Goal: Task Accomplishment & Management: Complete application form

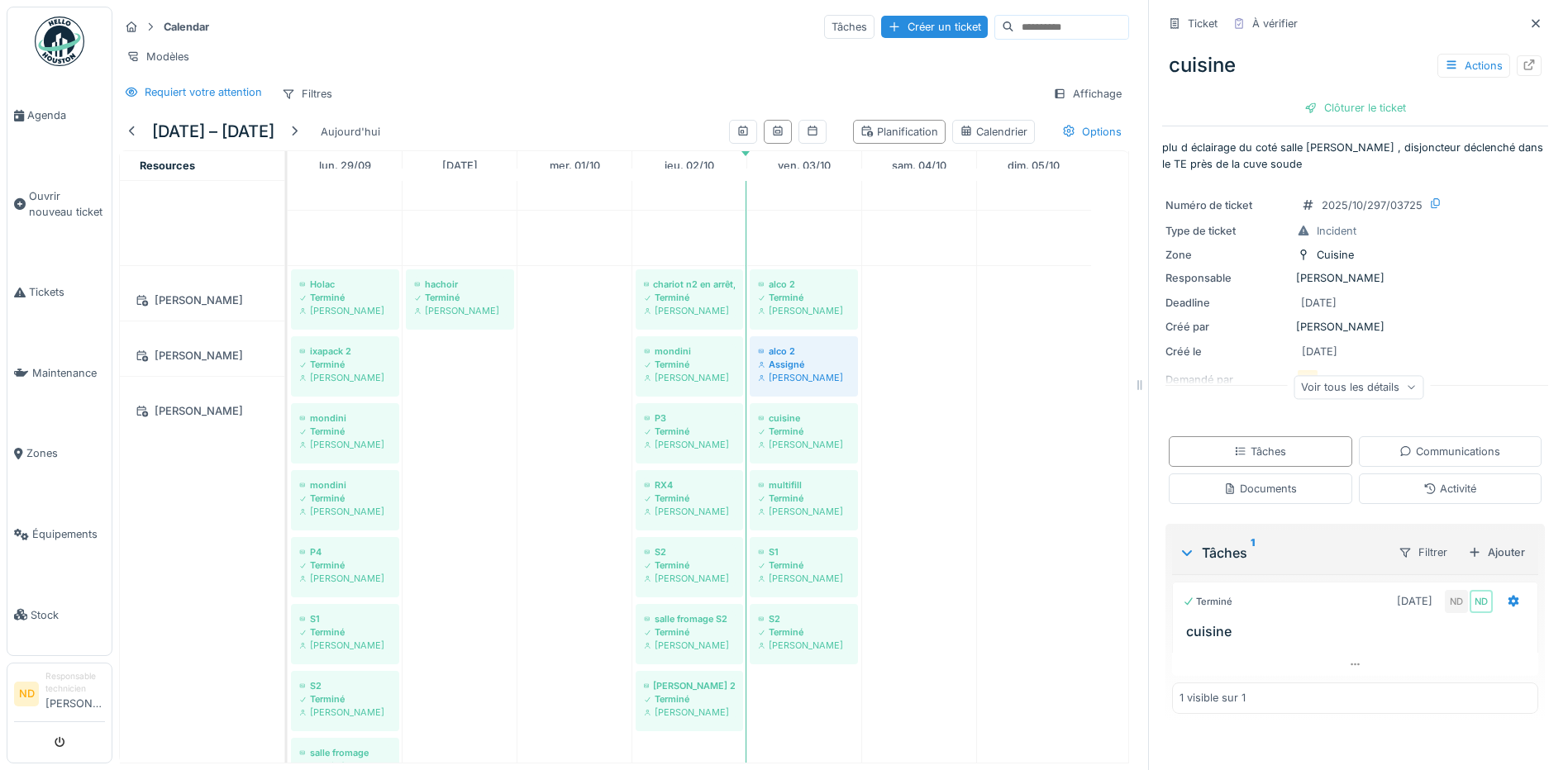
scroll to position [1323, 0]
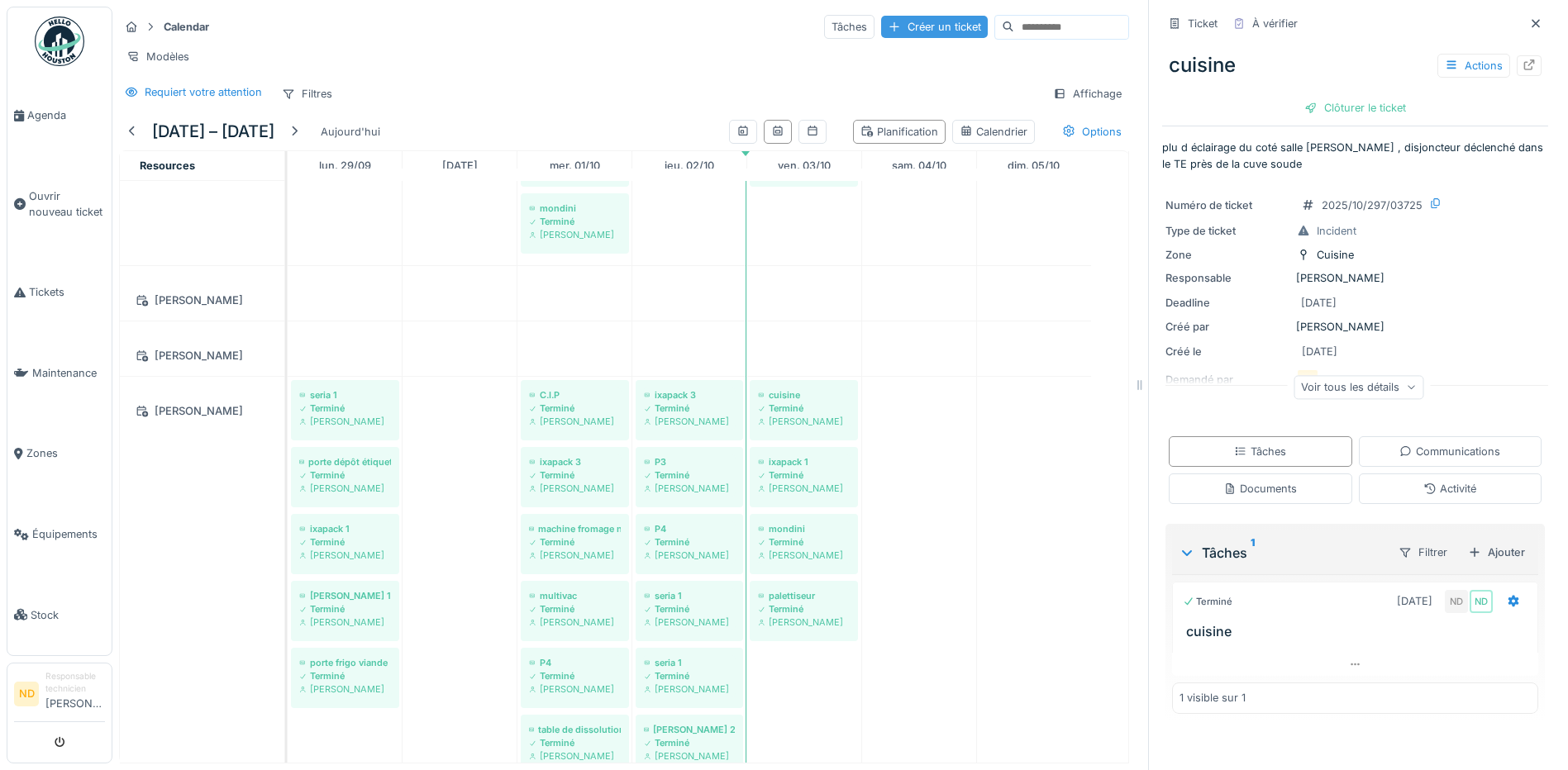
click at [881, 16] on div "Créer un ticket" at bounding box center [934, 27] width 107 height 22
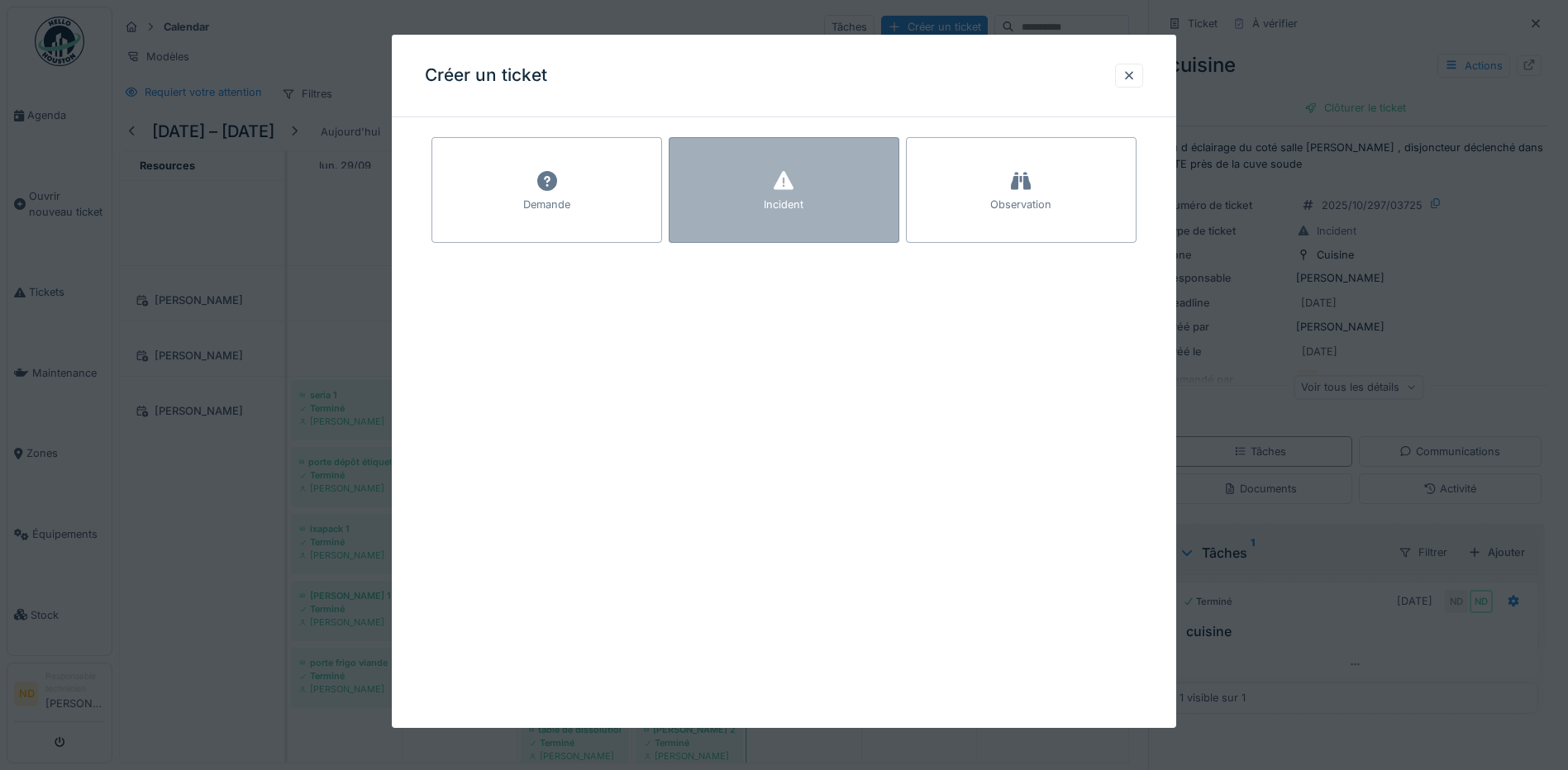
click at [756, 177] on div "Incident" at bounding box center [783, 191] width 230 height 106
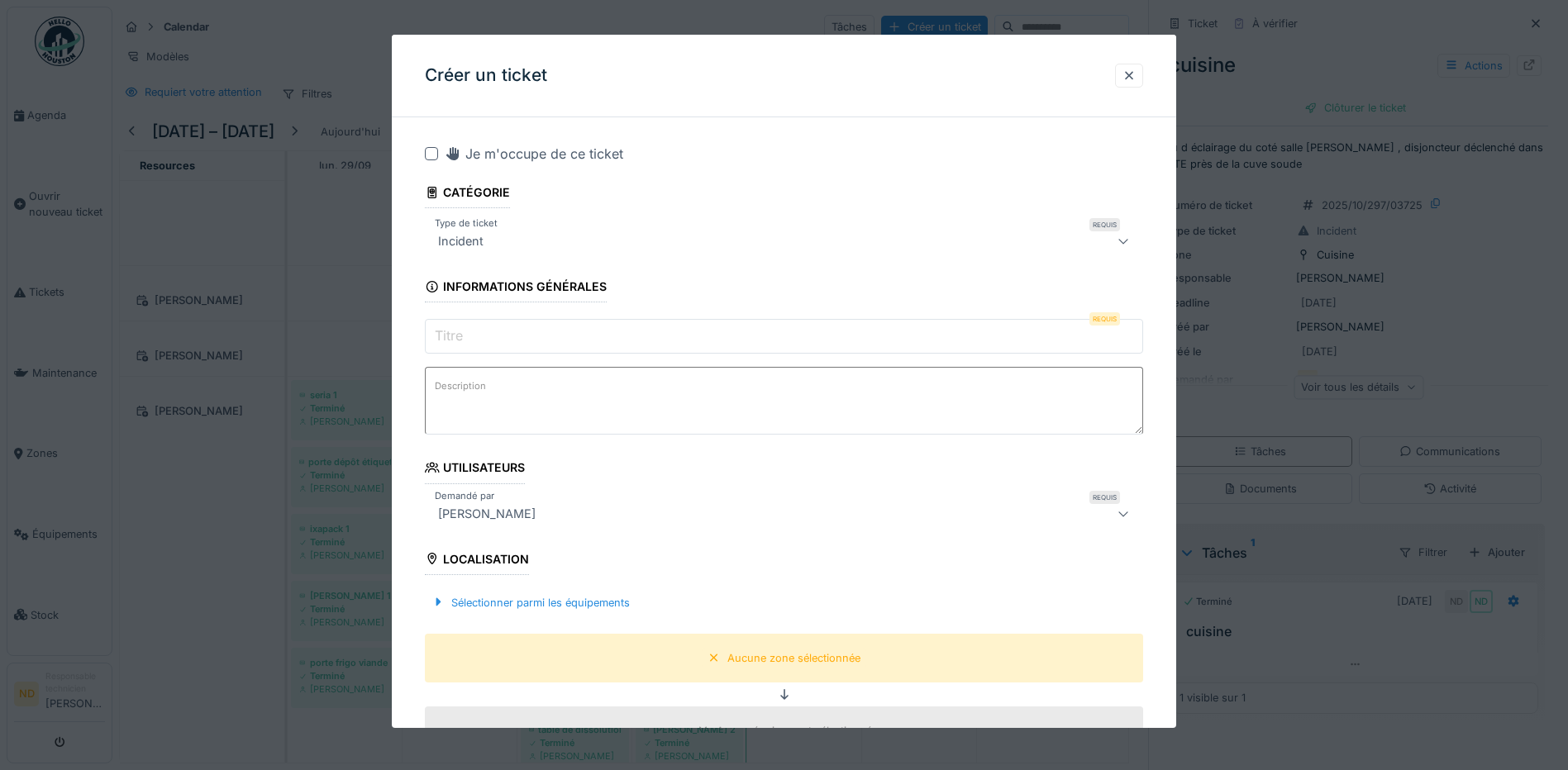
click at [432, 156] on div at bounding box center [431, 153] width 13 height 13
click at [476, 337] on input "Titre" at bounding box center [784, 336] width 718 height 35
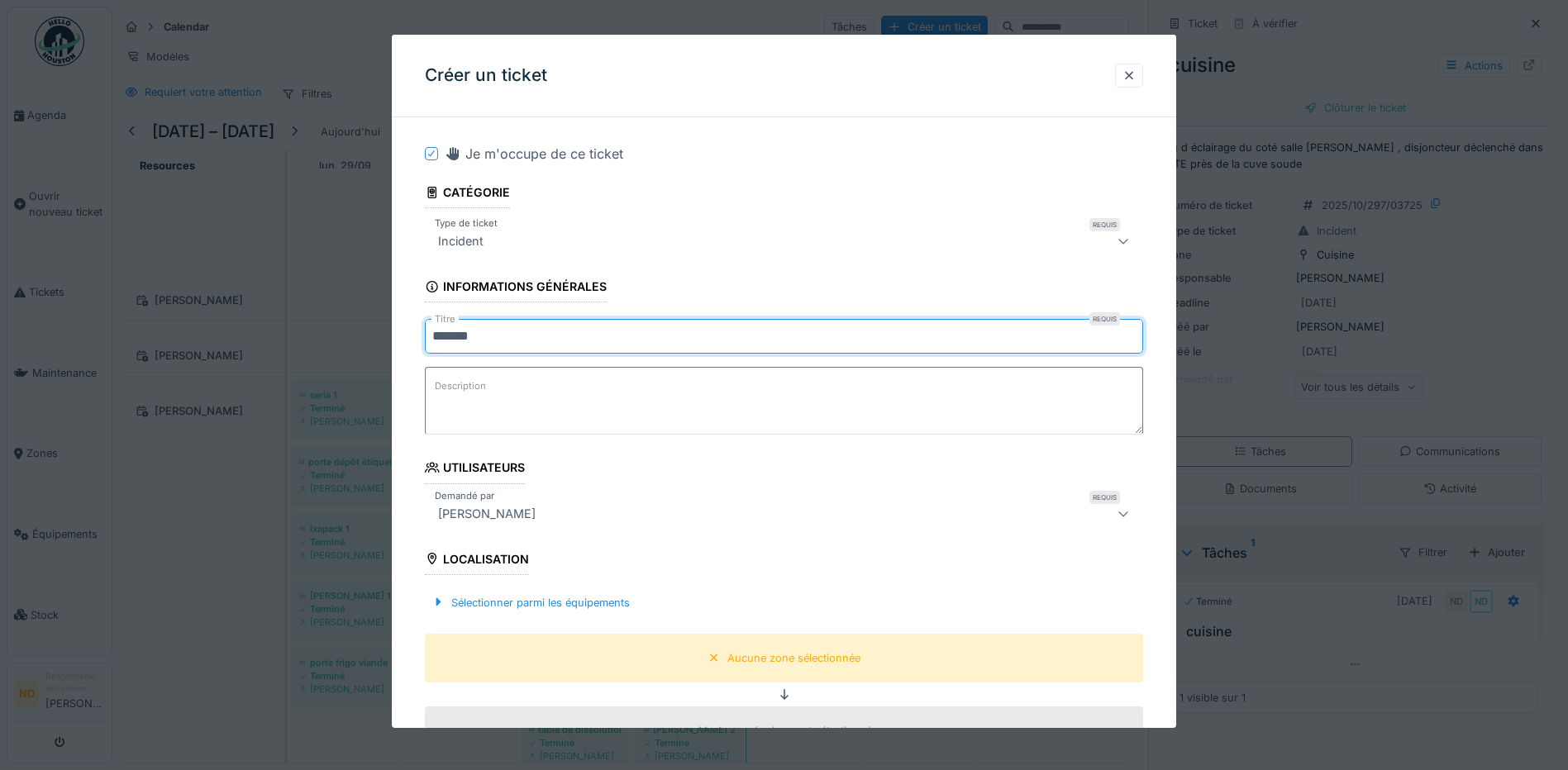
type input "*******"
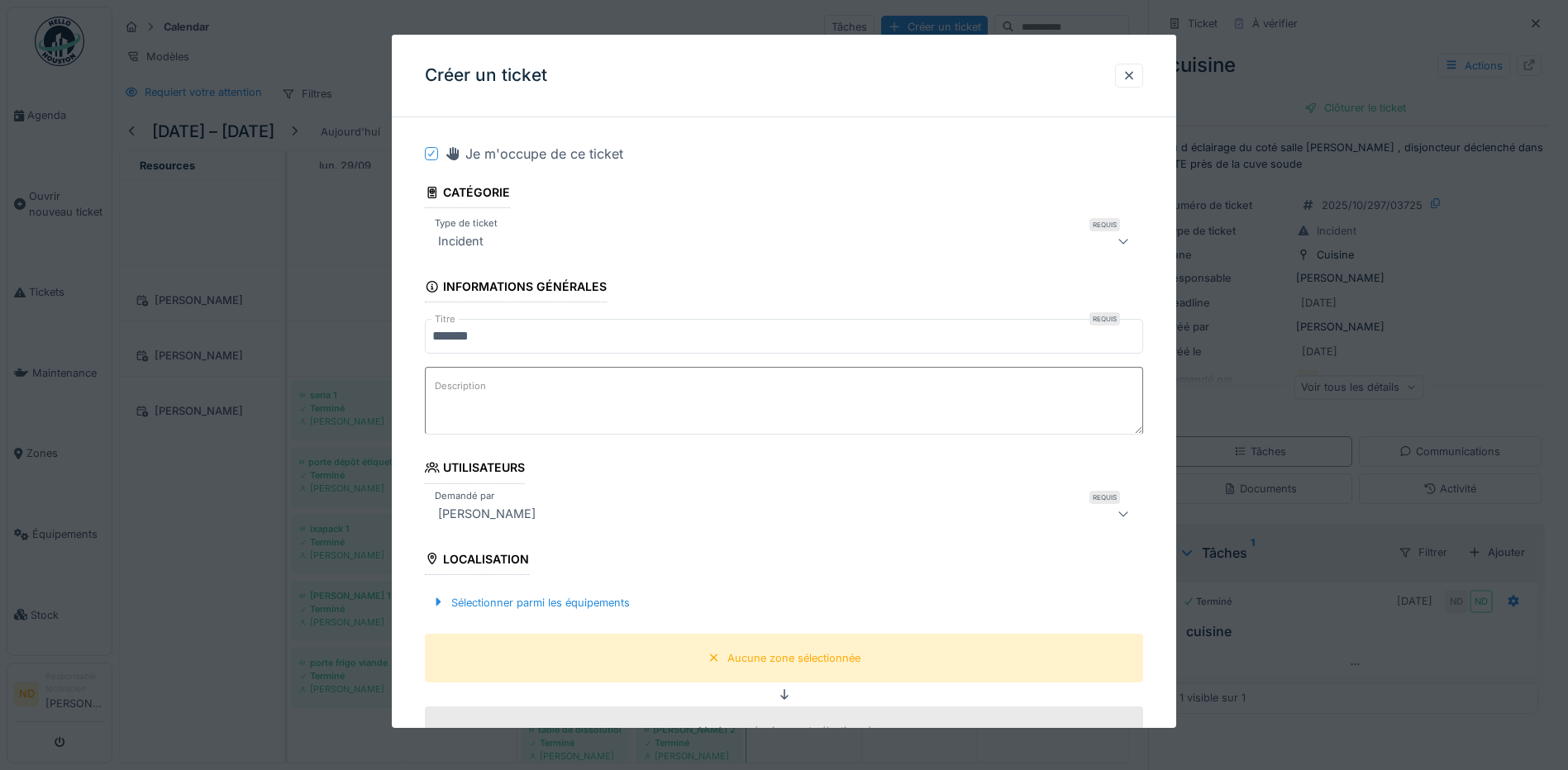
click at [480, 406] on textarea "Description" at bounding box center [784, 401] width 718 height 68
type textarea "*"
paste textarea "**********"
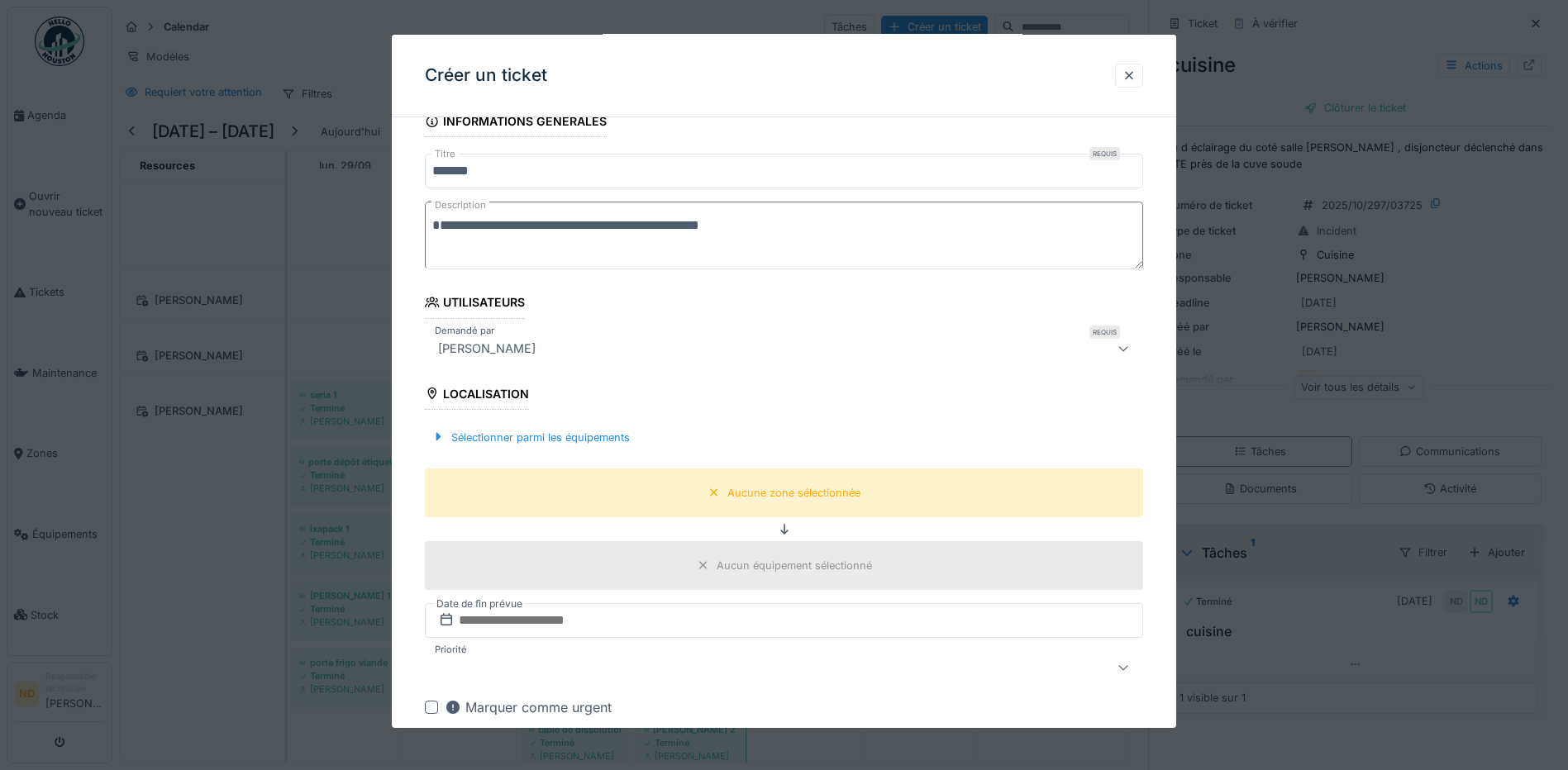
scroll to position [248, 0]
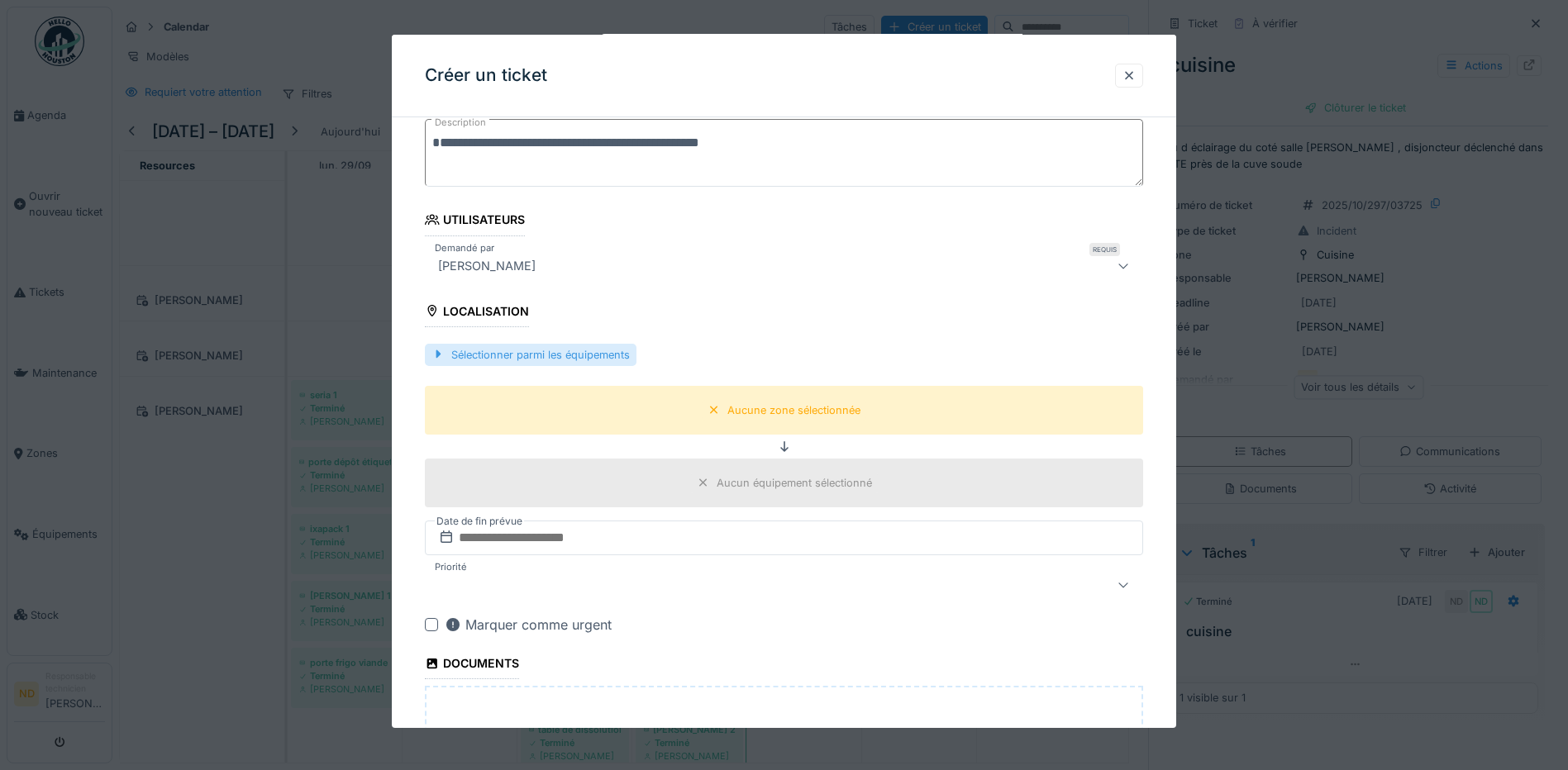
type textarea "**********"
click at [503, 354] on div "Sélectionner parmi les équipements" at bounding box center [531, 355] width 211 height 22
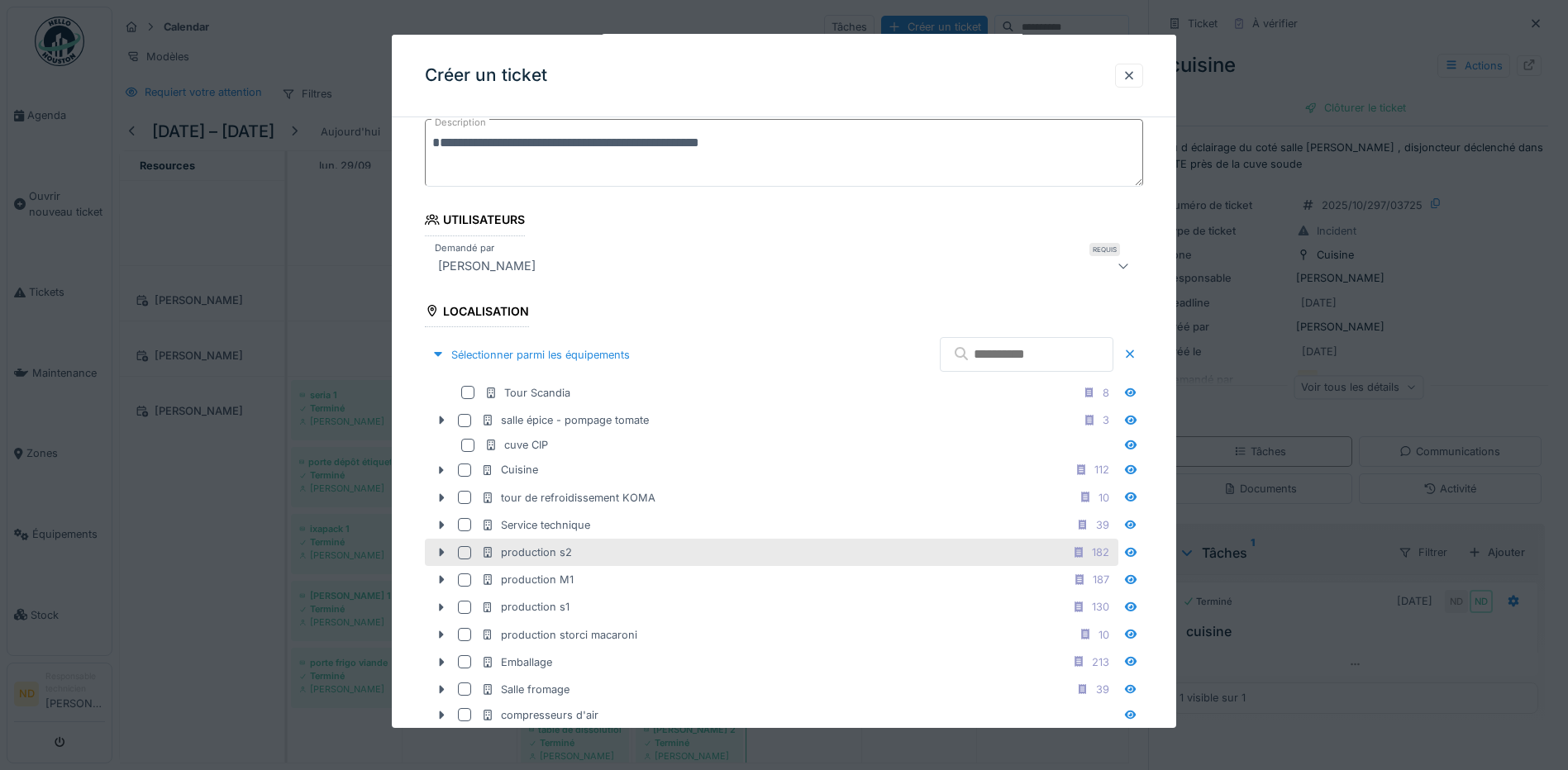
click at [489, 557] on icon at bounding box center [487, 552] width 13 height 11
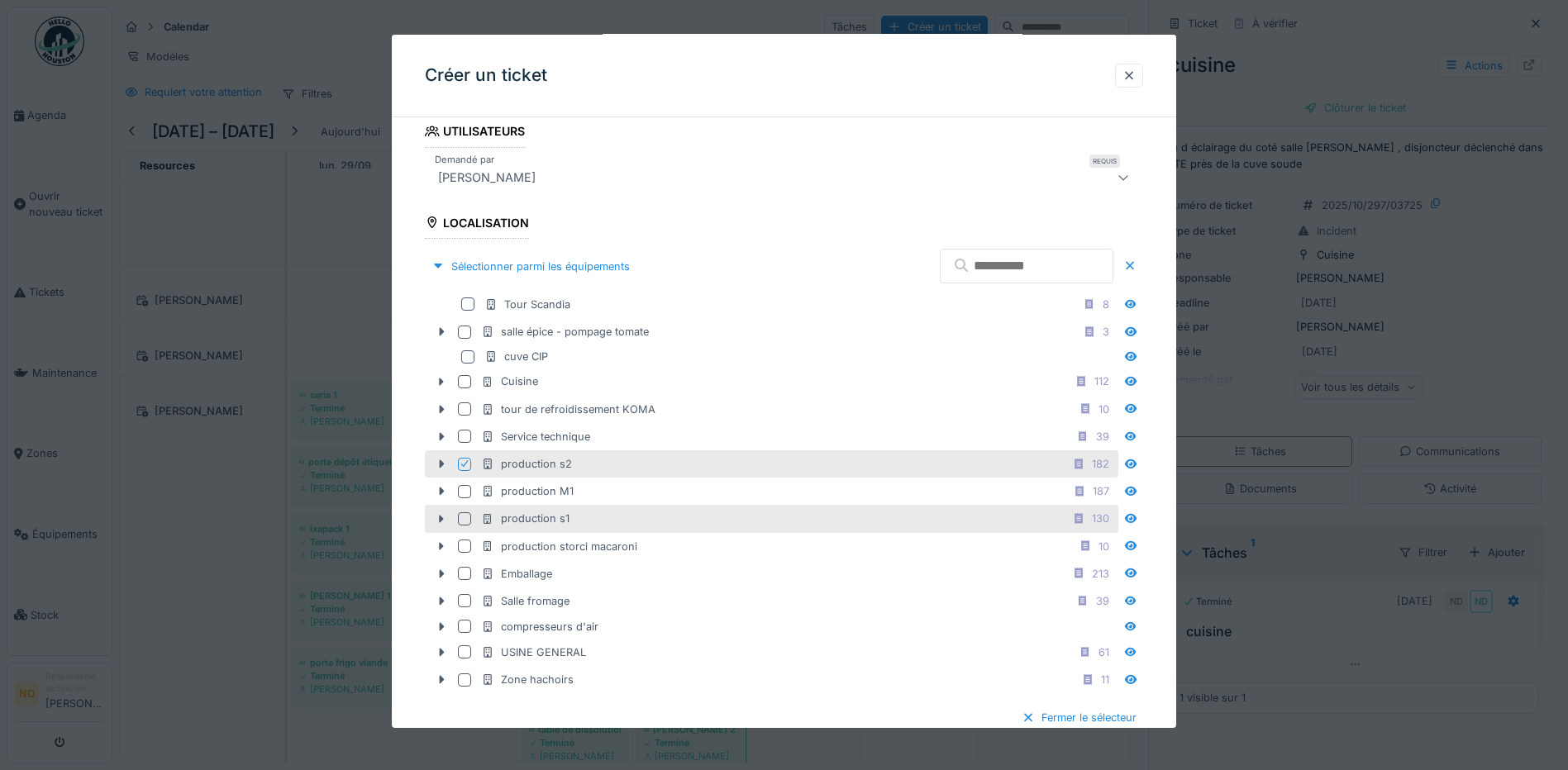
scroll to position [330, 0]
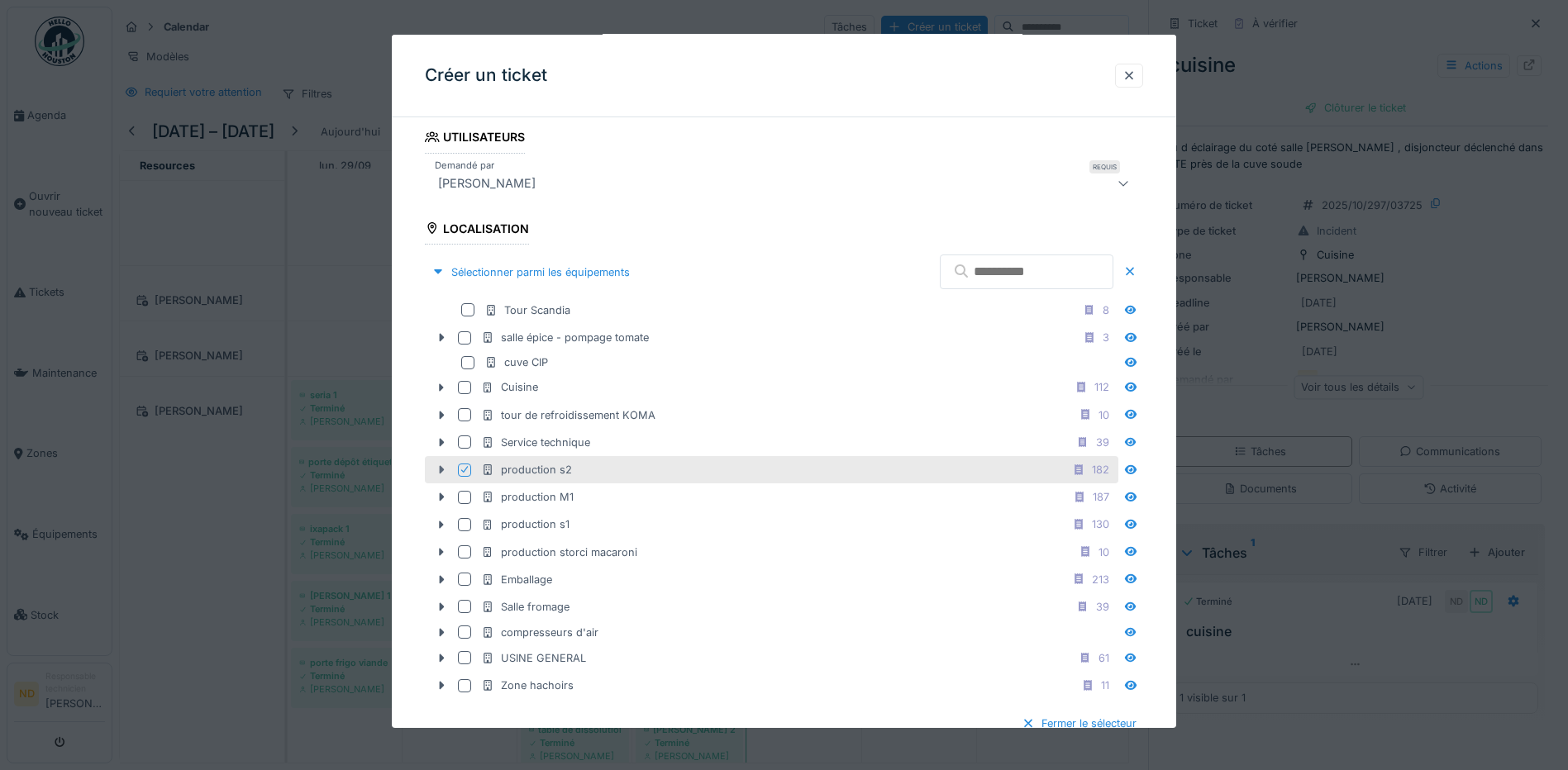
click at [441, 473] on icon at bounding box center [442, 470] width 5 height 8
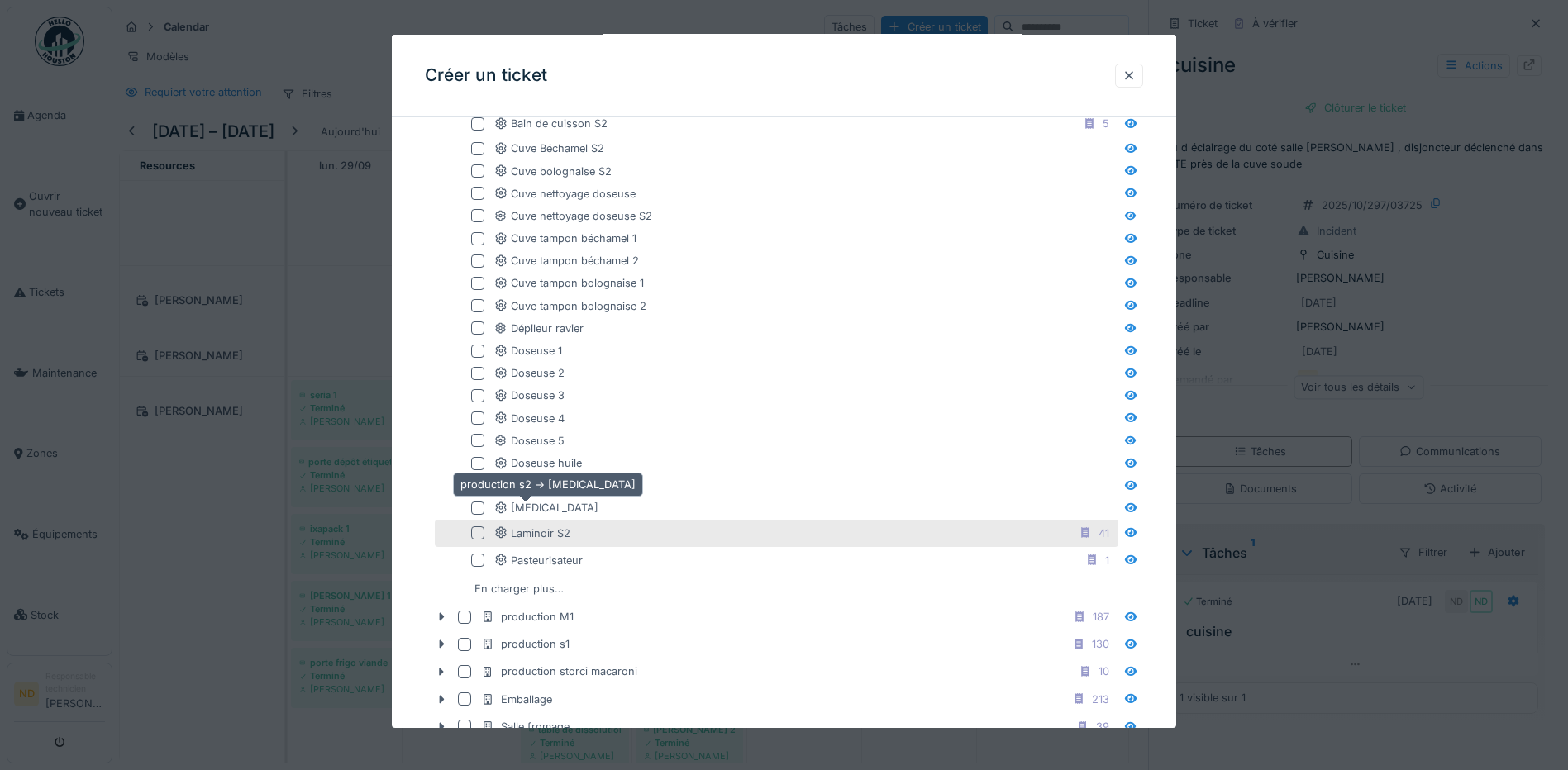
scroll to position [744, 0]
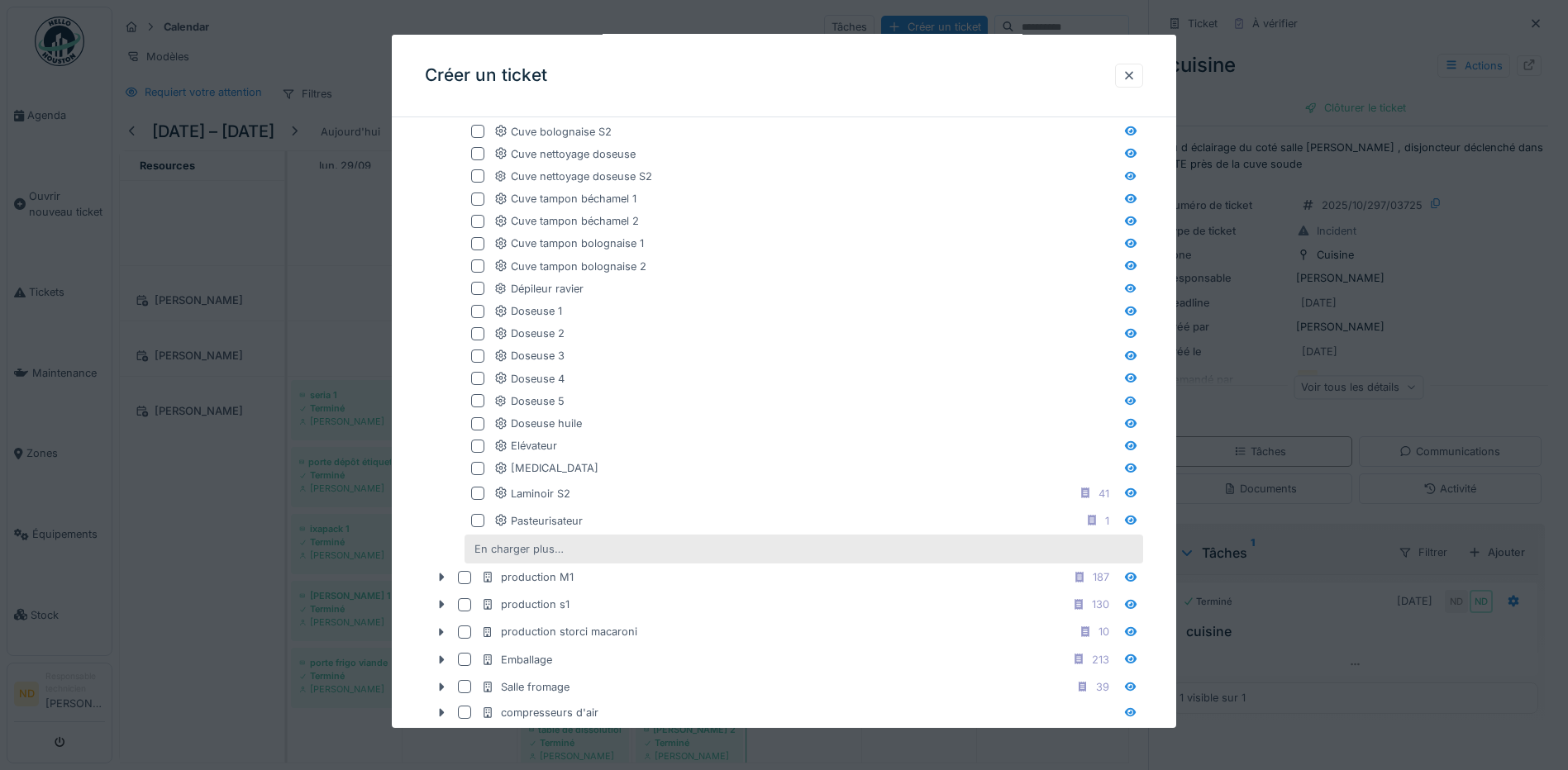
click at [543, 542] on div "En charger plus…" at bounding box center [519, 549] width 103 height 22
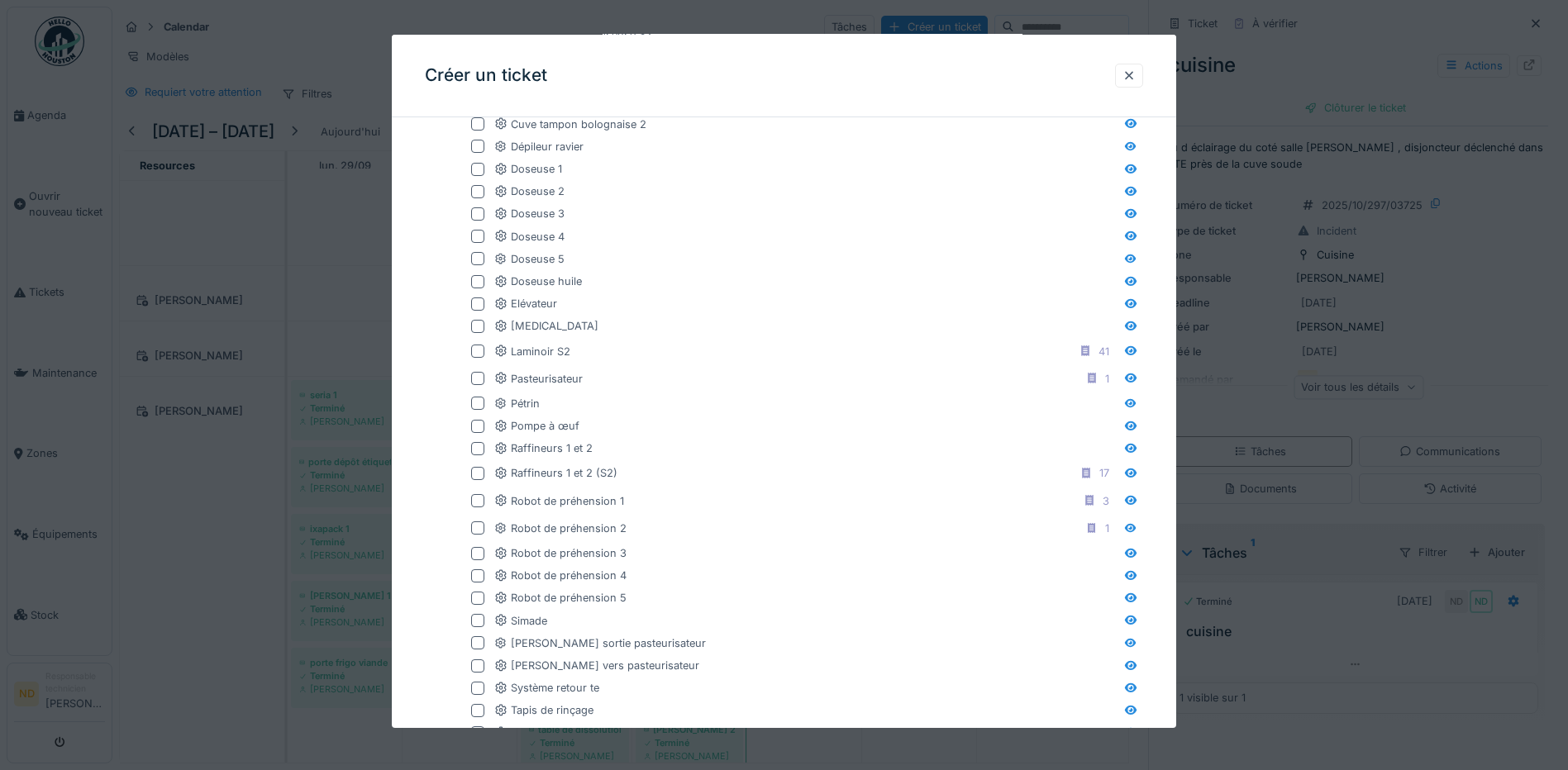
scroll to position [909, 0]
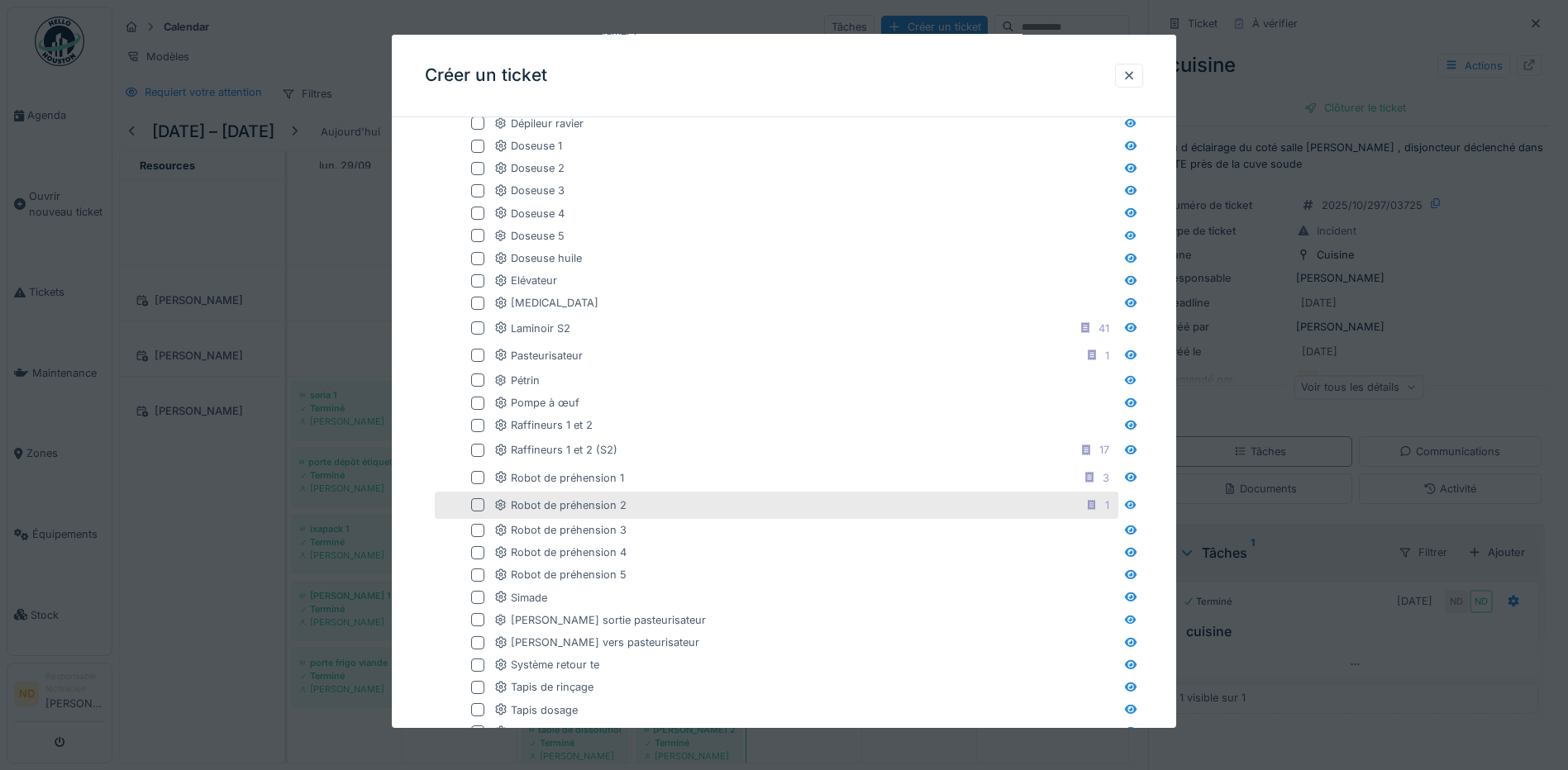
click at [630, 504] on div "Robot de préhension 2 1" at bounding box center [804, 505] width 620 height 21
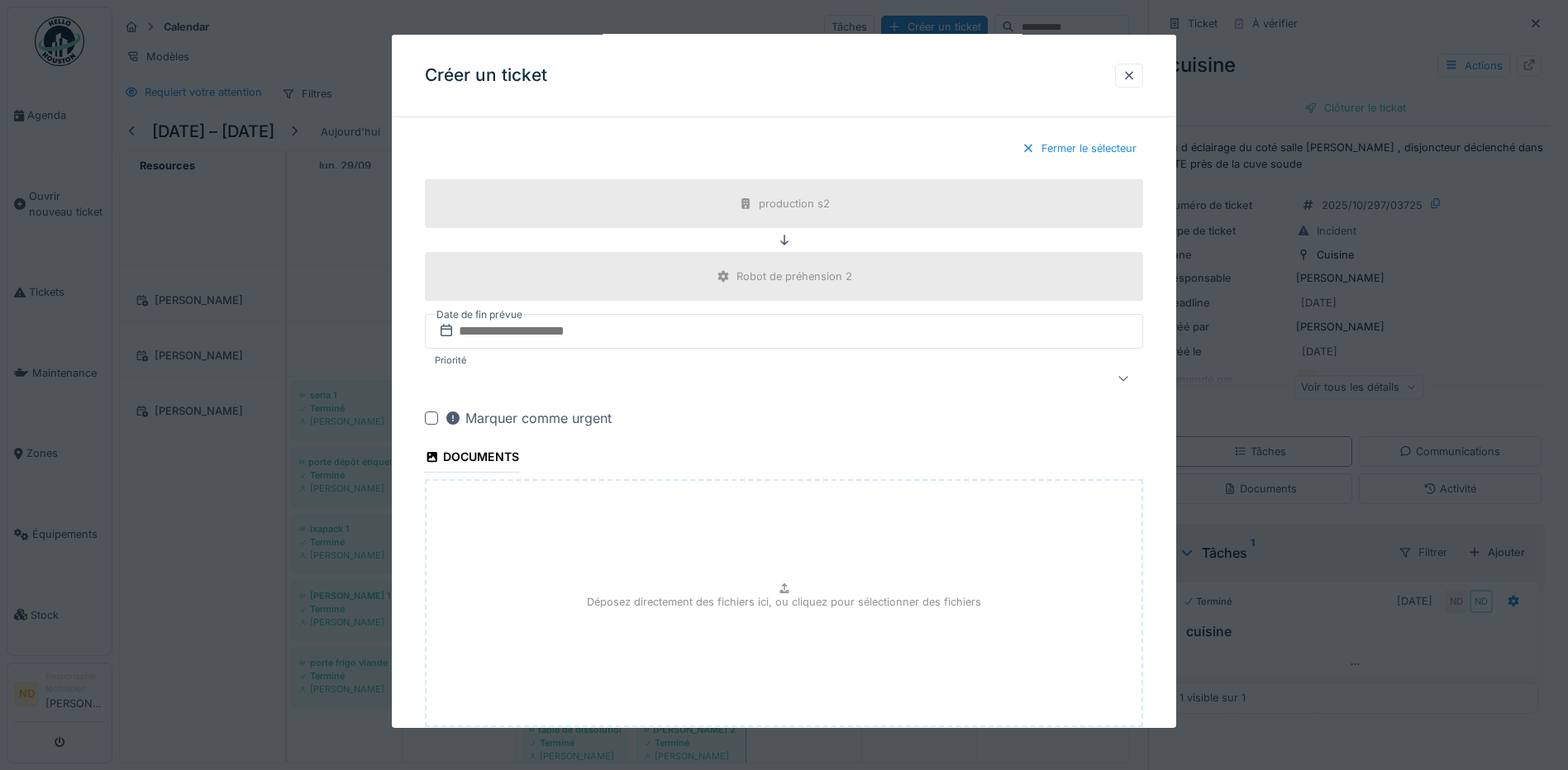
scroll to position [1970, 0]
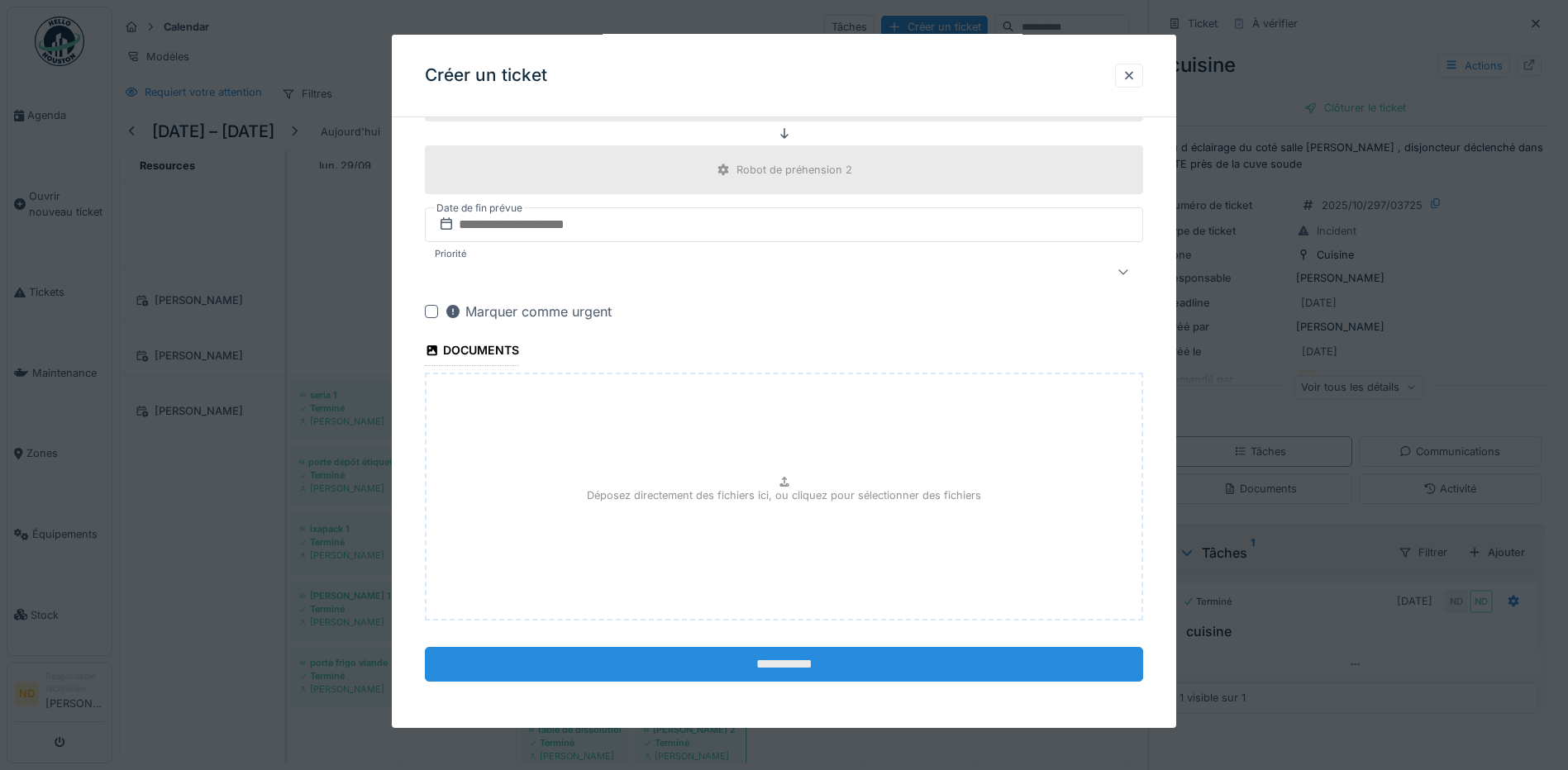
click at [780, 661] on input "**********" at bounding box center [784, 664] width 718 height 35
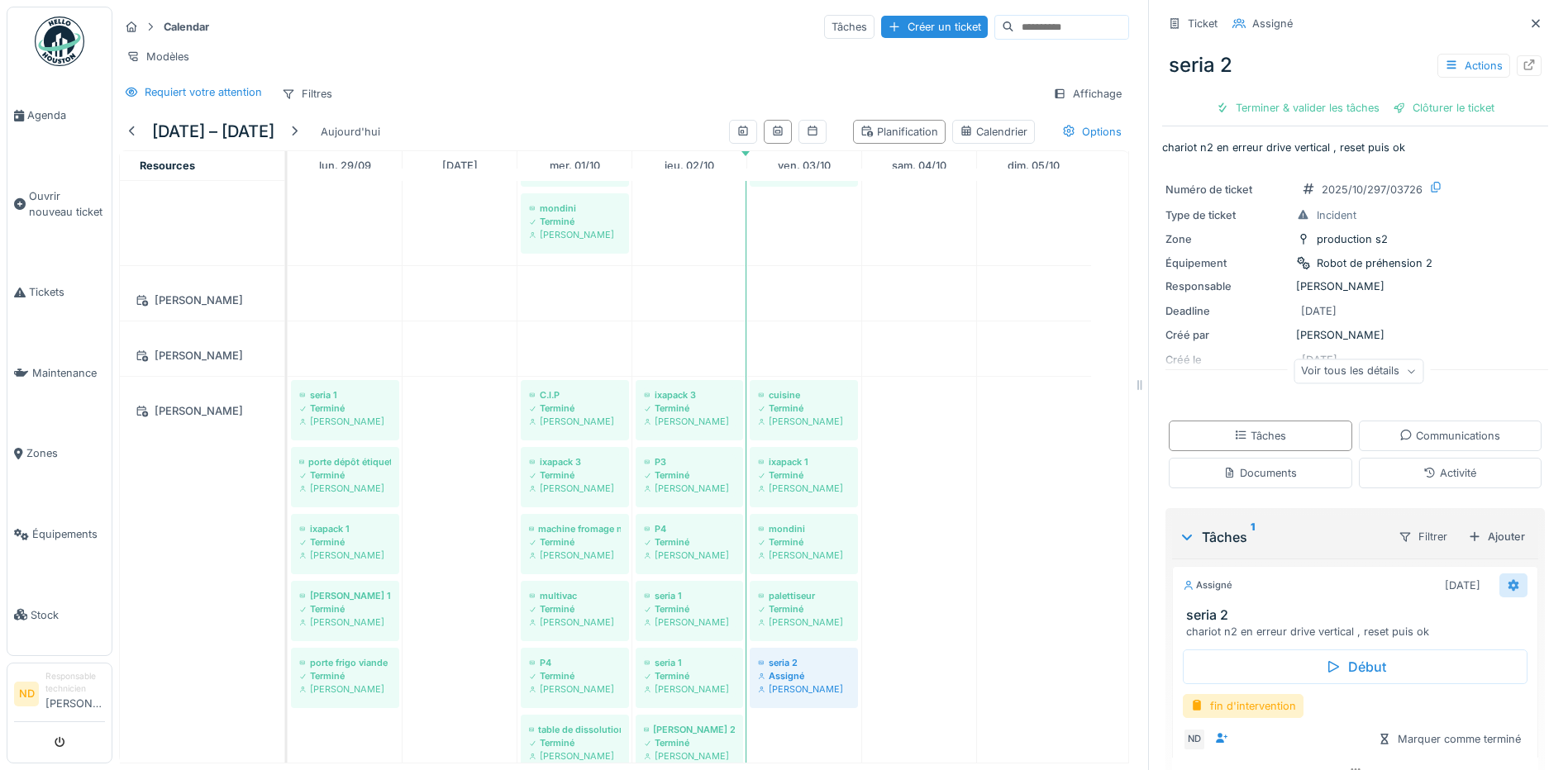
click at [1508, 580] on icon at bounding box center [1513, 586] width 11 height 12
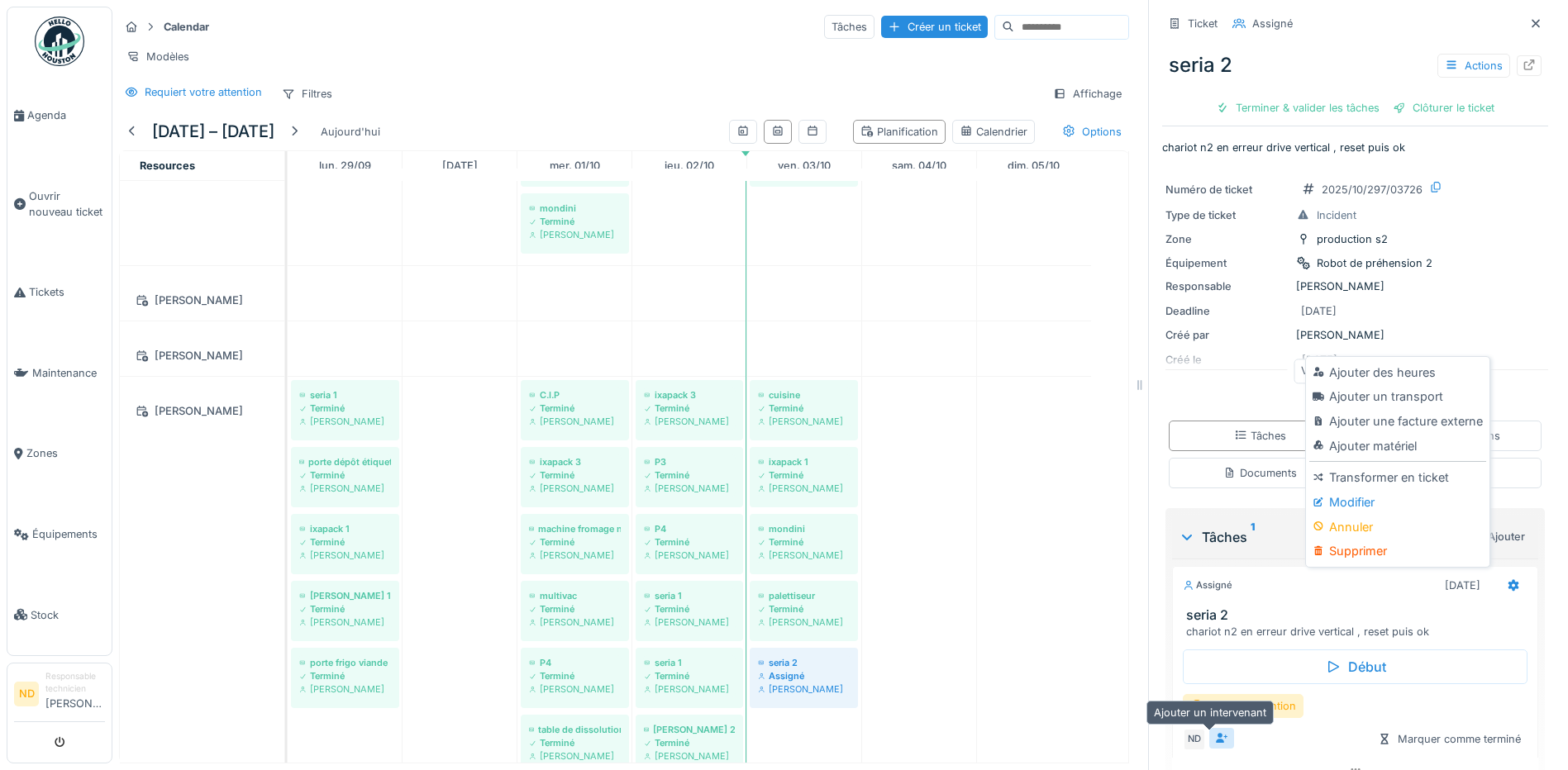
click at [1216, 733] on icon at bounding box center [1222, 738] width 12 height 11
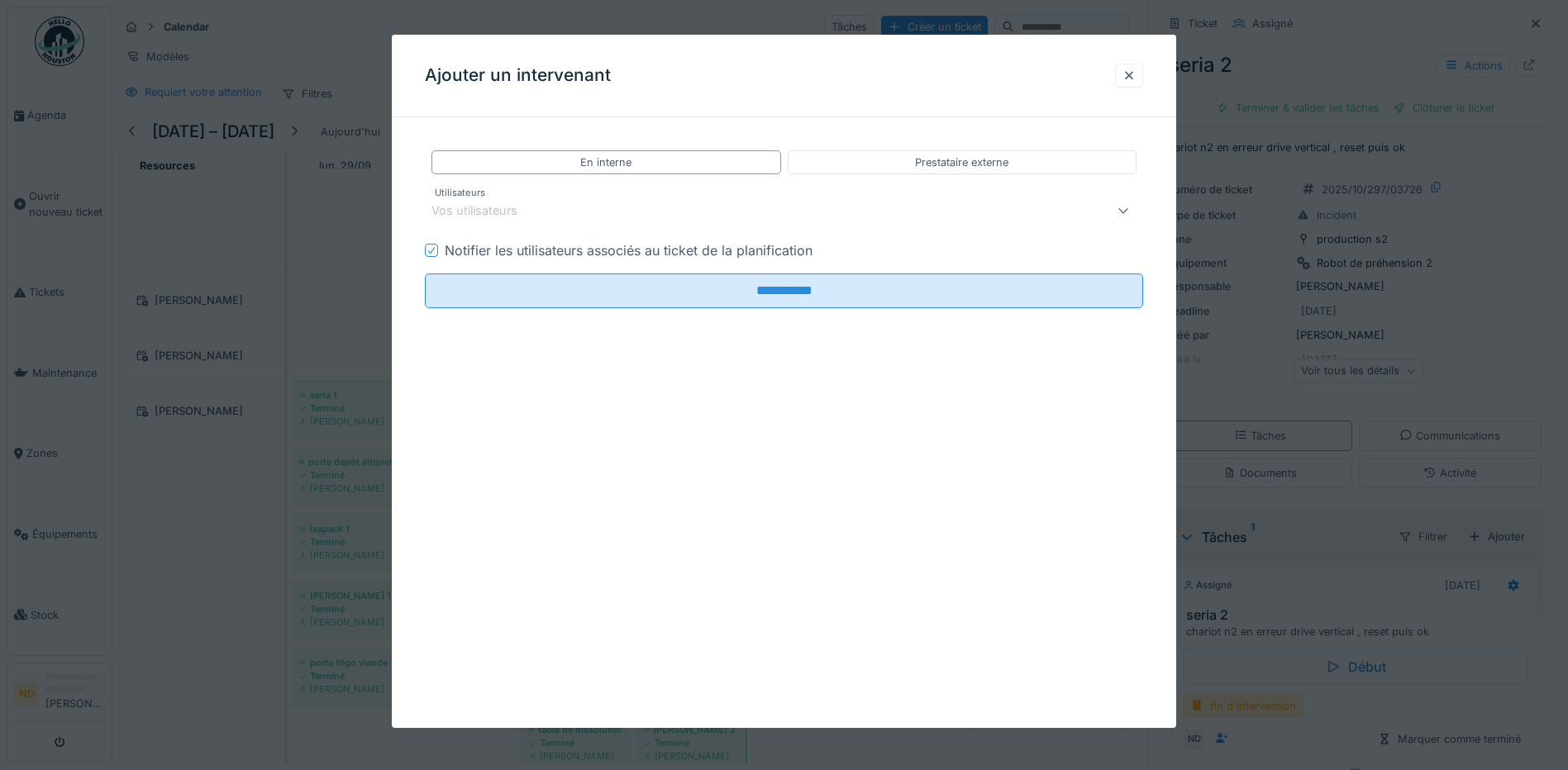
click at [460, 209] on div "Vos utilisateurs" at bounding box center [485, 210] width 109 height 18
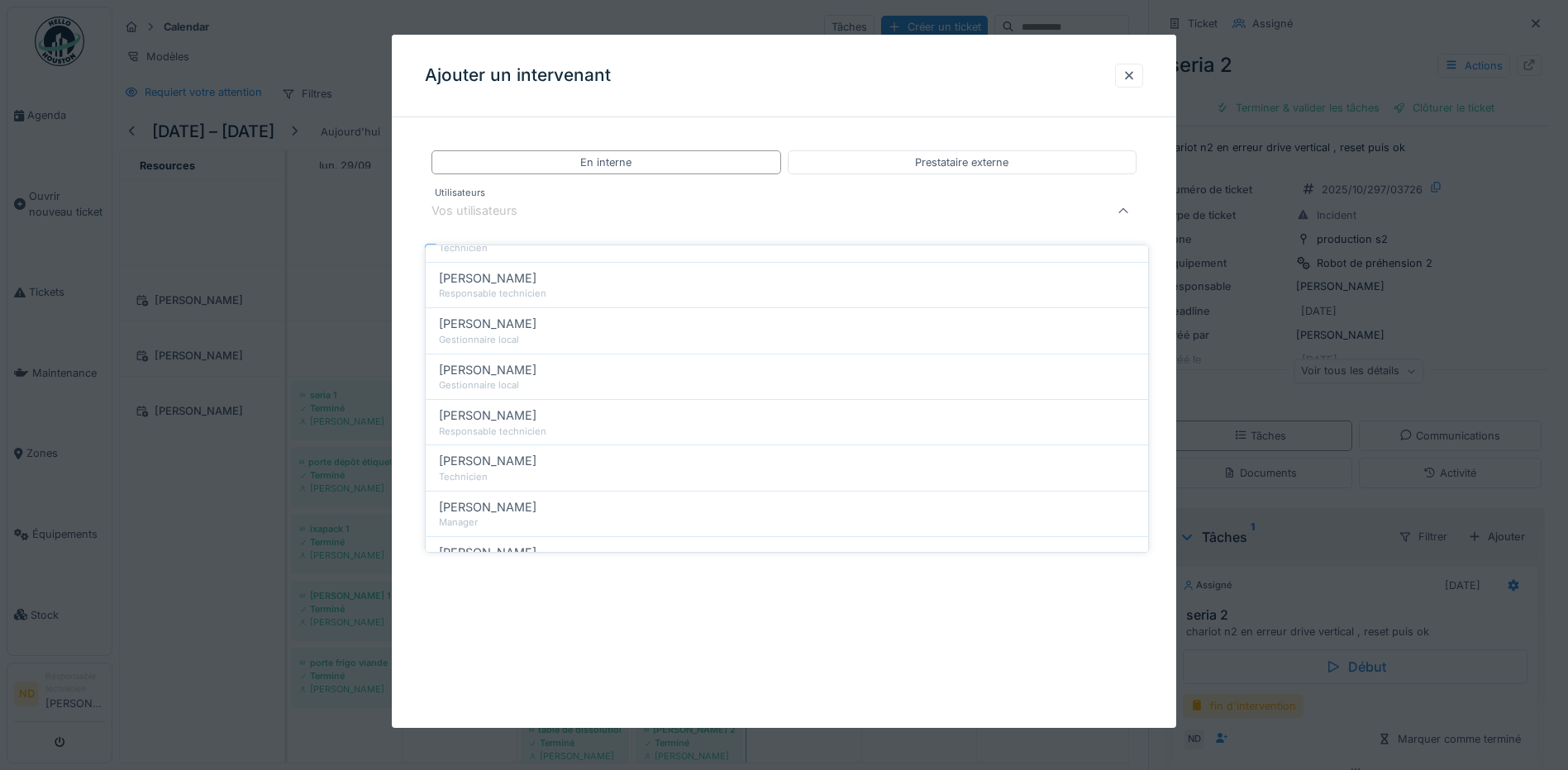
scroll to position [496, 0]
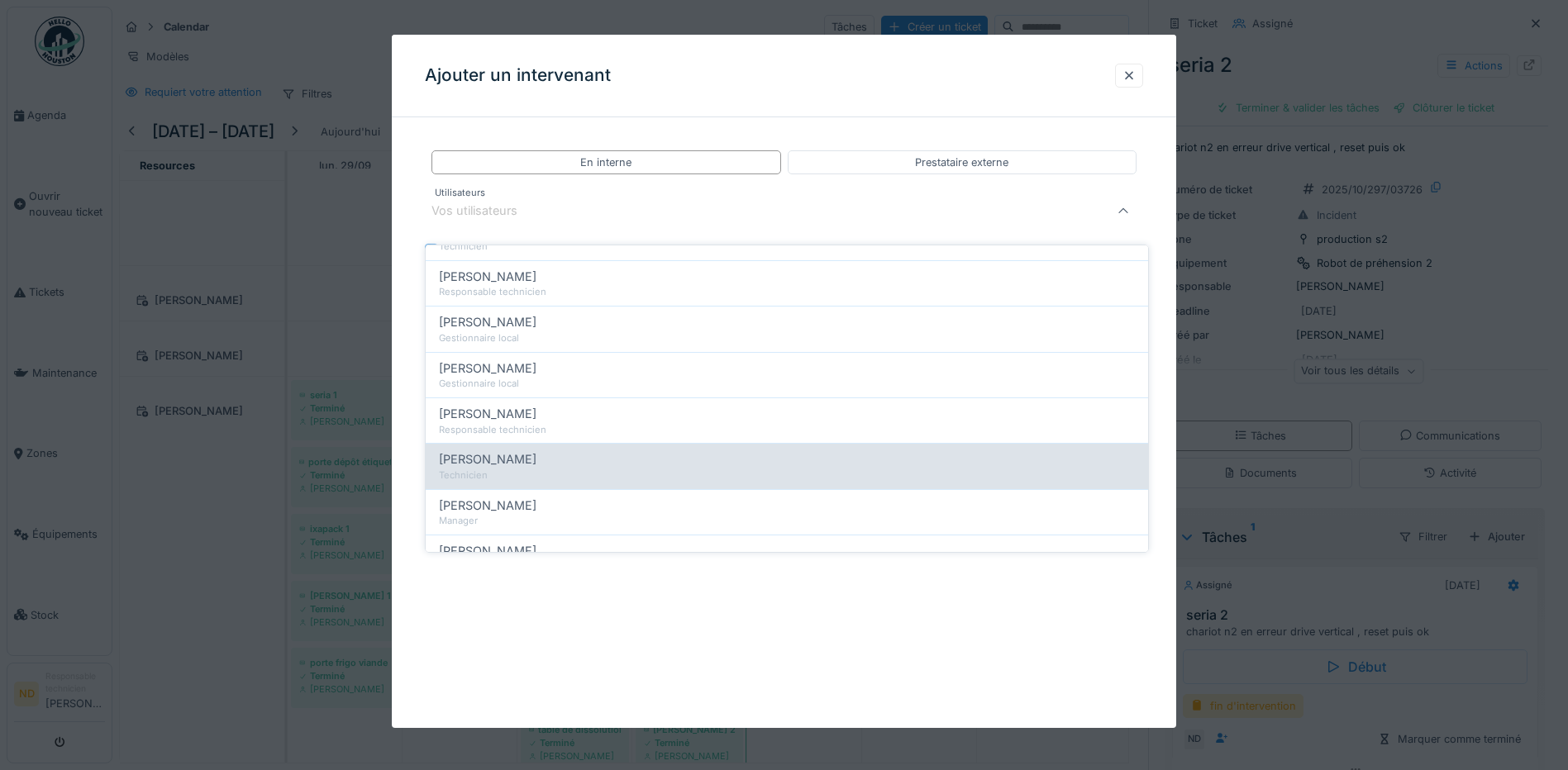
click at [556, 451] on div "[PERSON_NAME]" at bounding box center [787, 460] width 696 height 18
type input "*****"
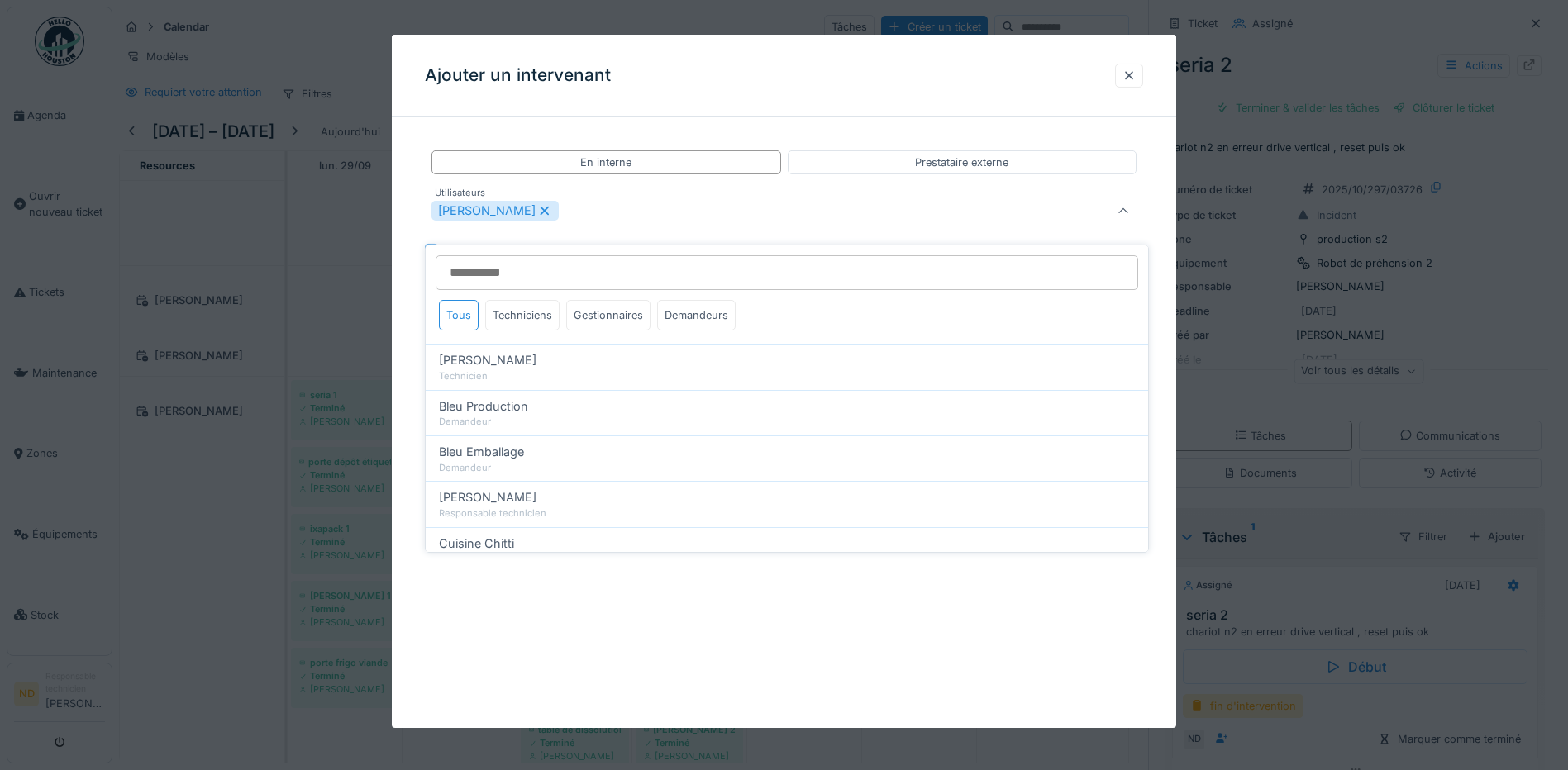
click at [570, 205] on div "[PERSON_NAME]" at bounding box center [741, 210] width 620 height 20
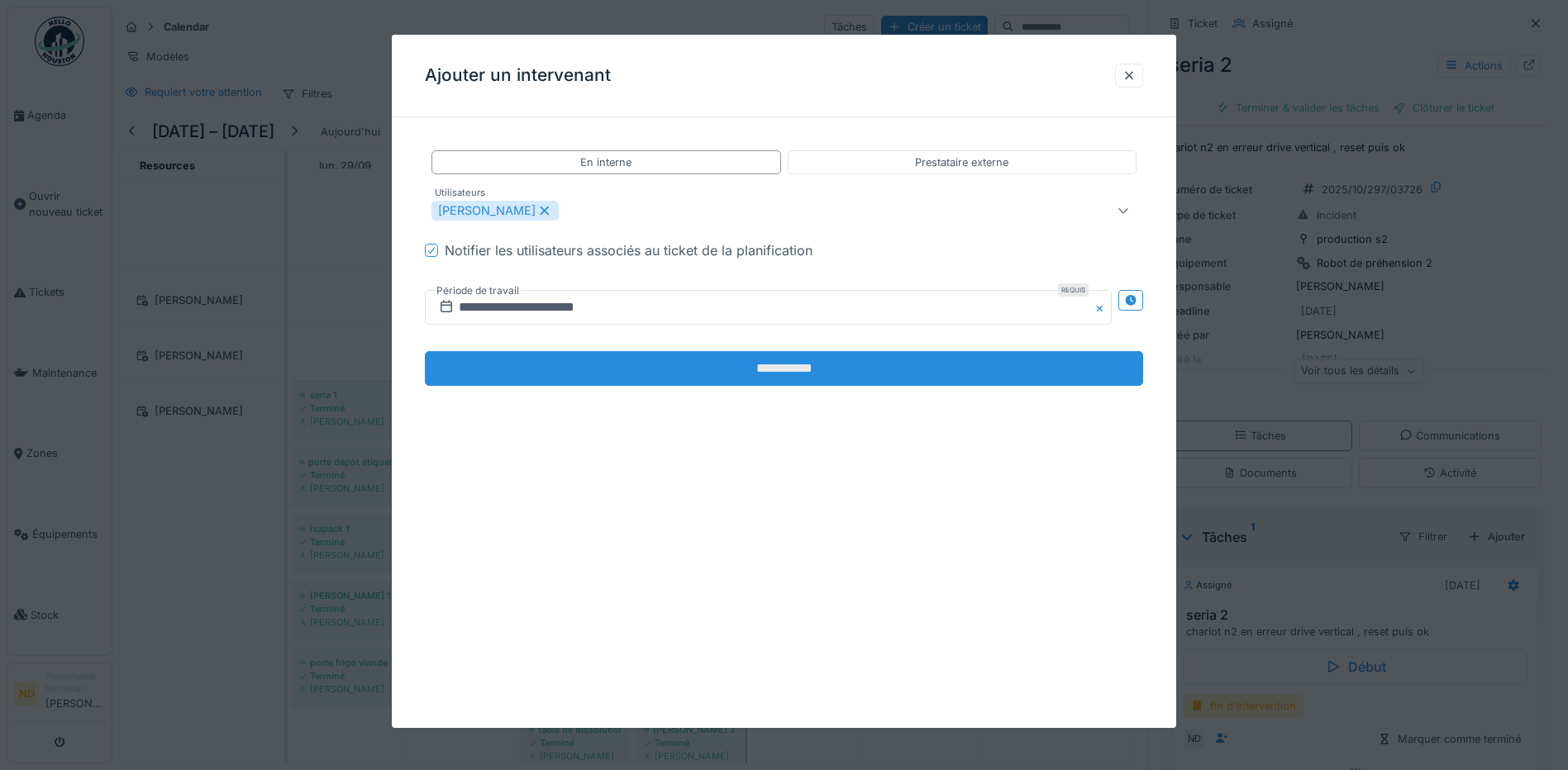
click at [705, 370] on input "**********" at bounding box center [784, 368] width 718 height 35
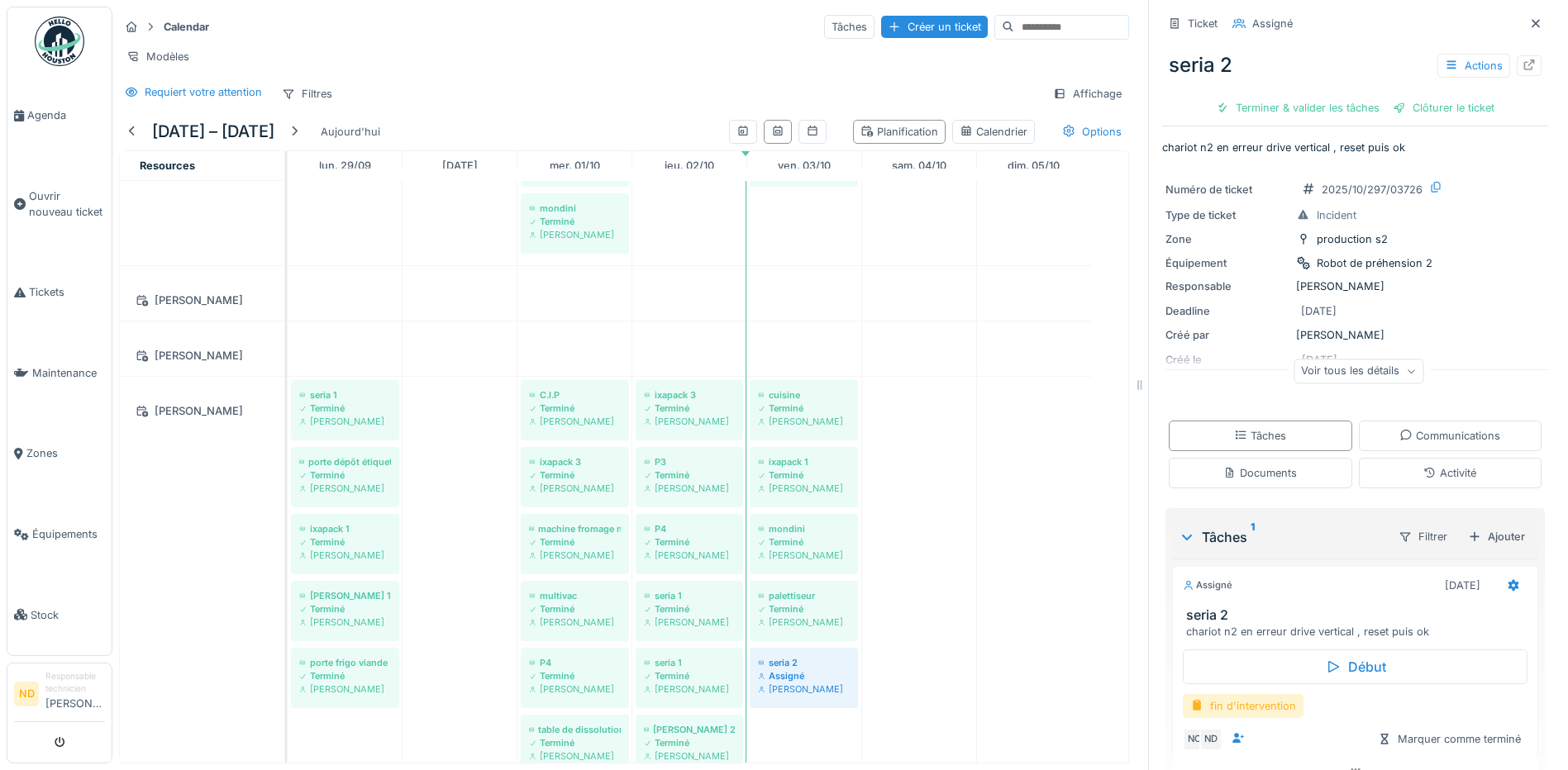
click at [1231, 695] on div "fin d'intervention" at bounding box center [1243, 706] width 121 height 24
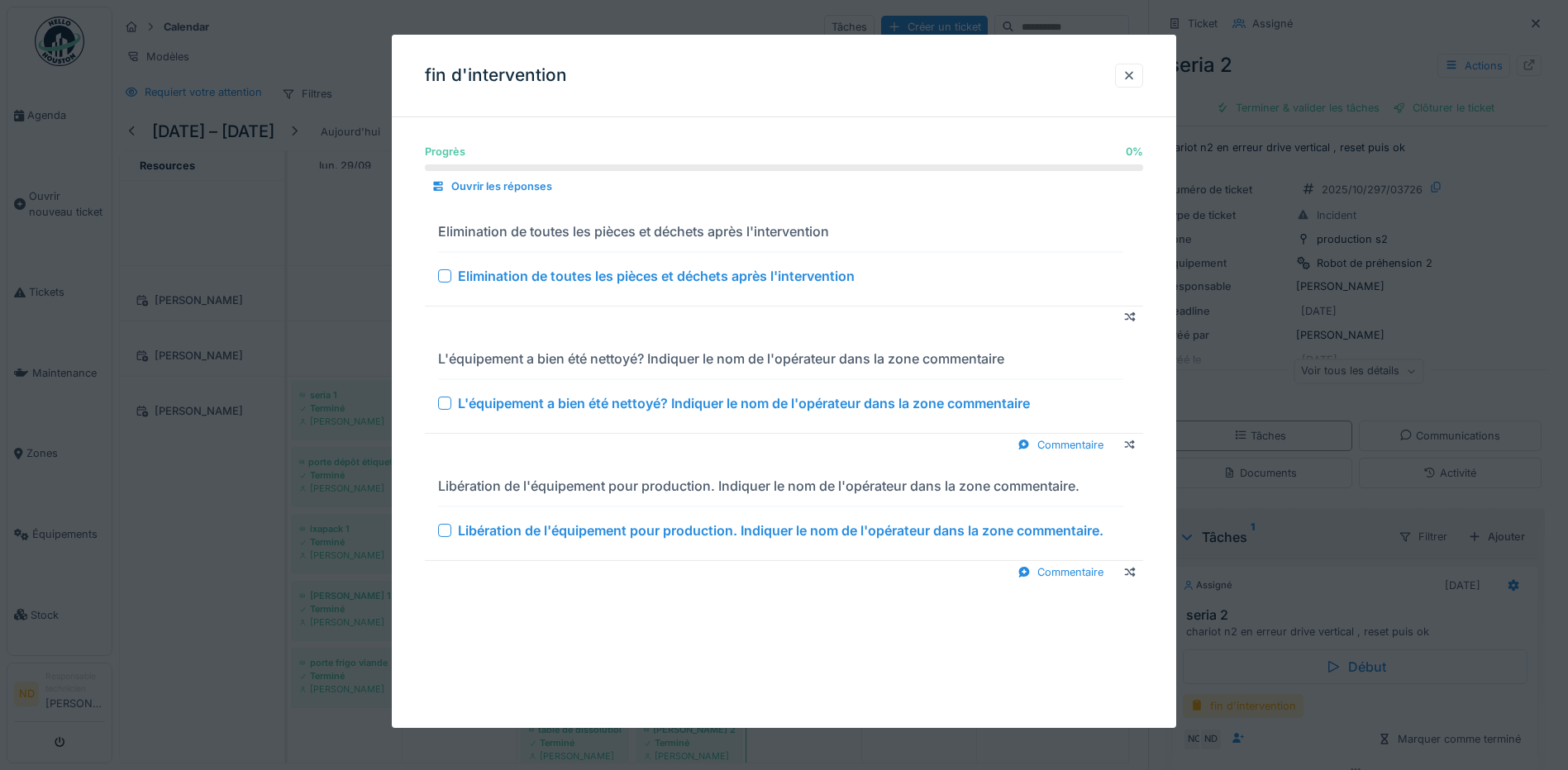
click at [450, 272] on div at bounding box center [444, 275] width 13 height 13
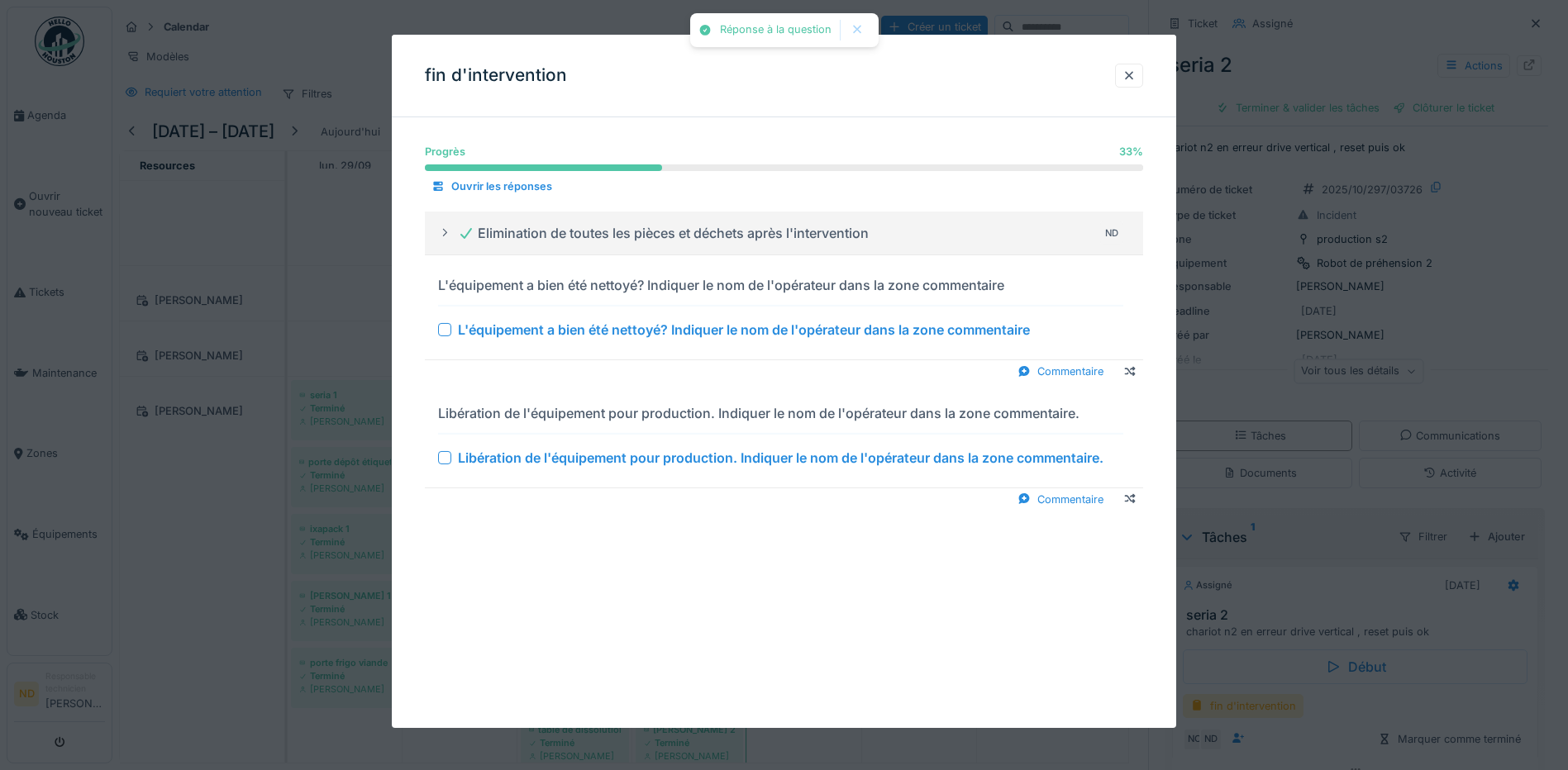
click at [446, 335] on div at bounding box center [444, 329] width 13 height 13
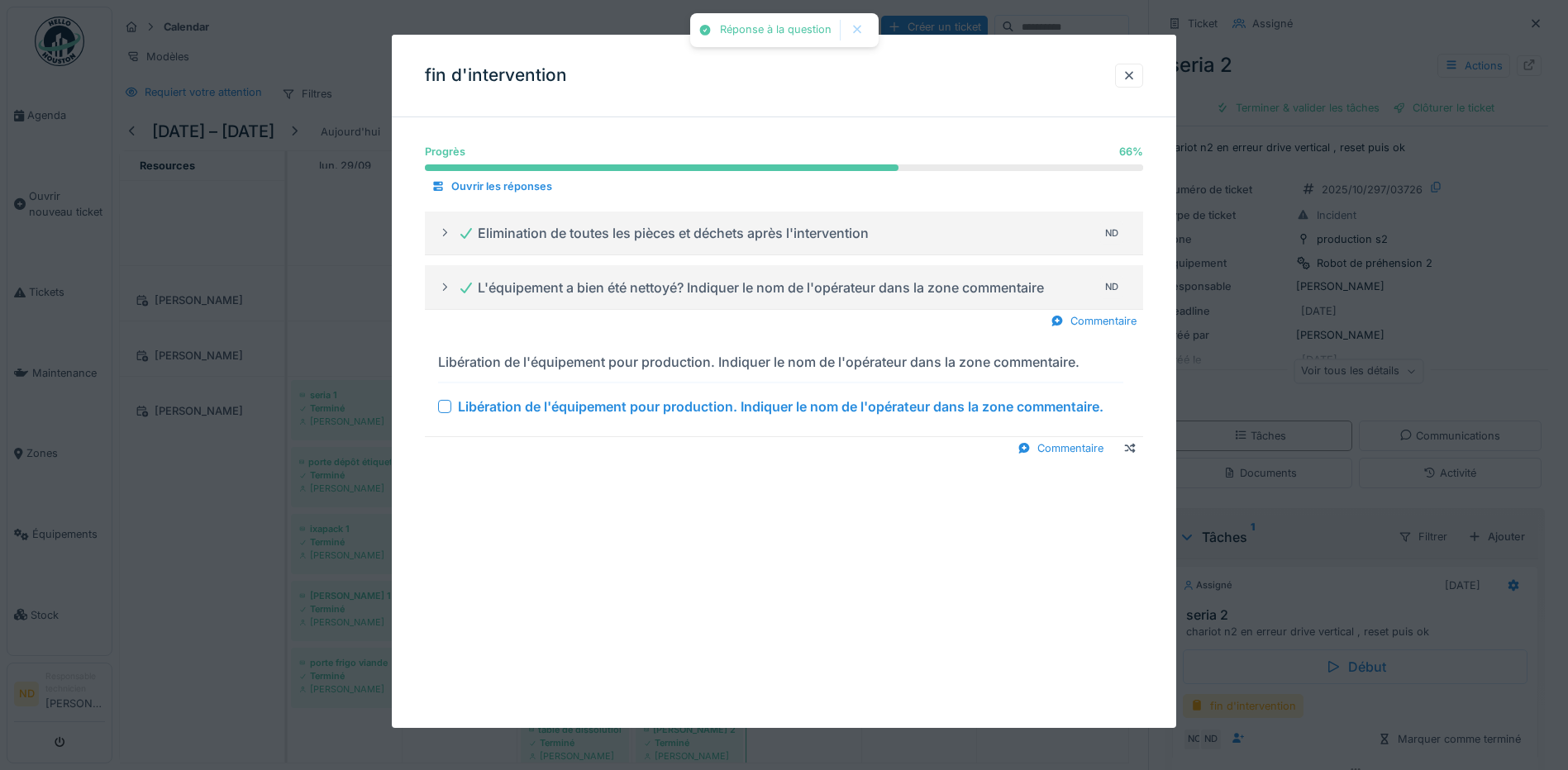
click at [441, 407] on div at bounding box center [444, 406] width 13 height 13
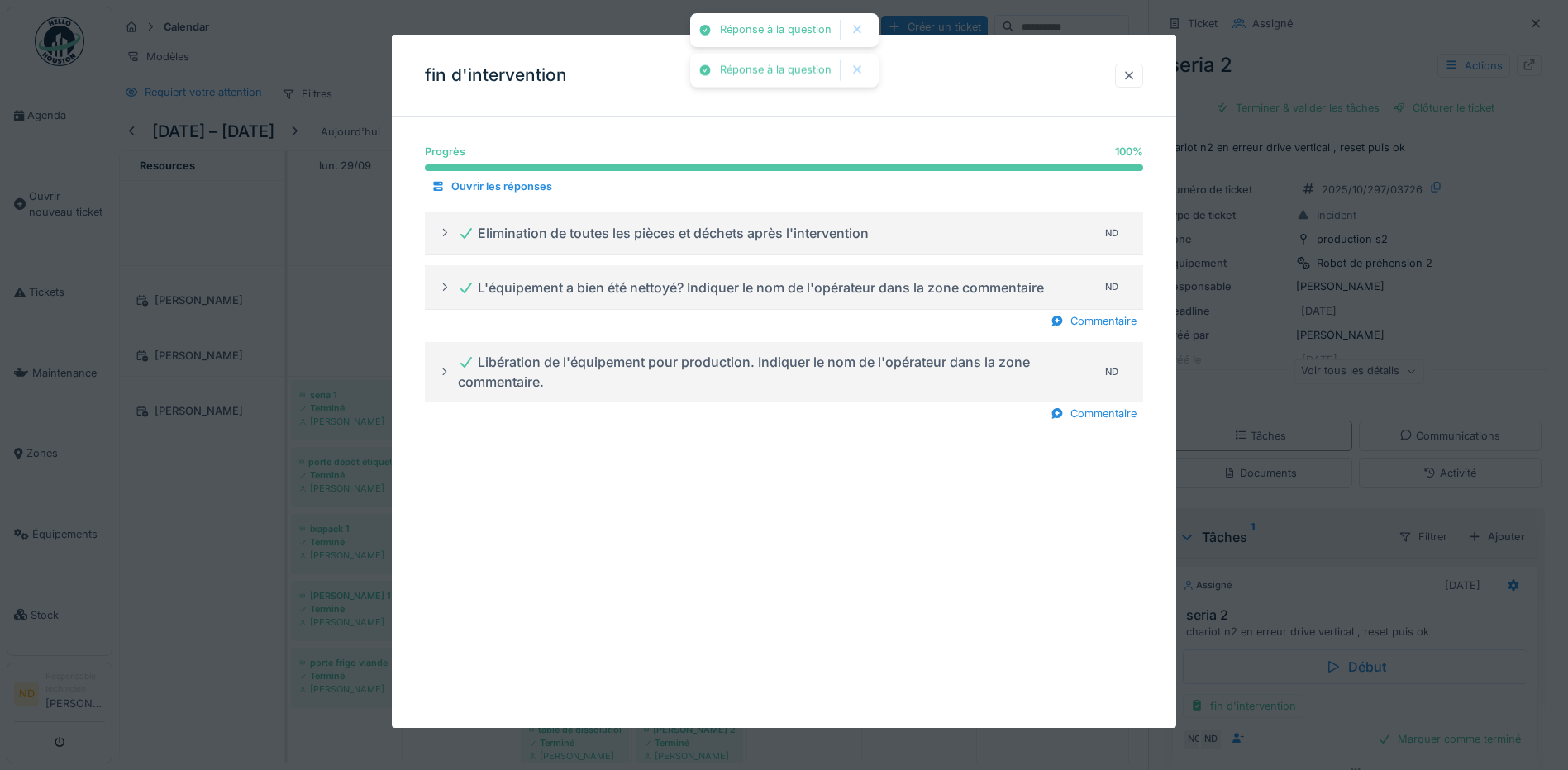
click at [1135, 71] on div at bounding box center [1128, 76] width 13 height 16
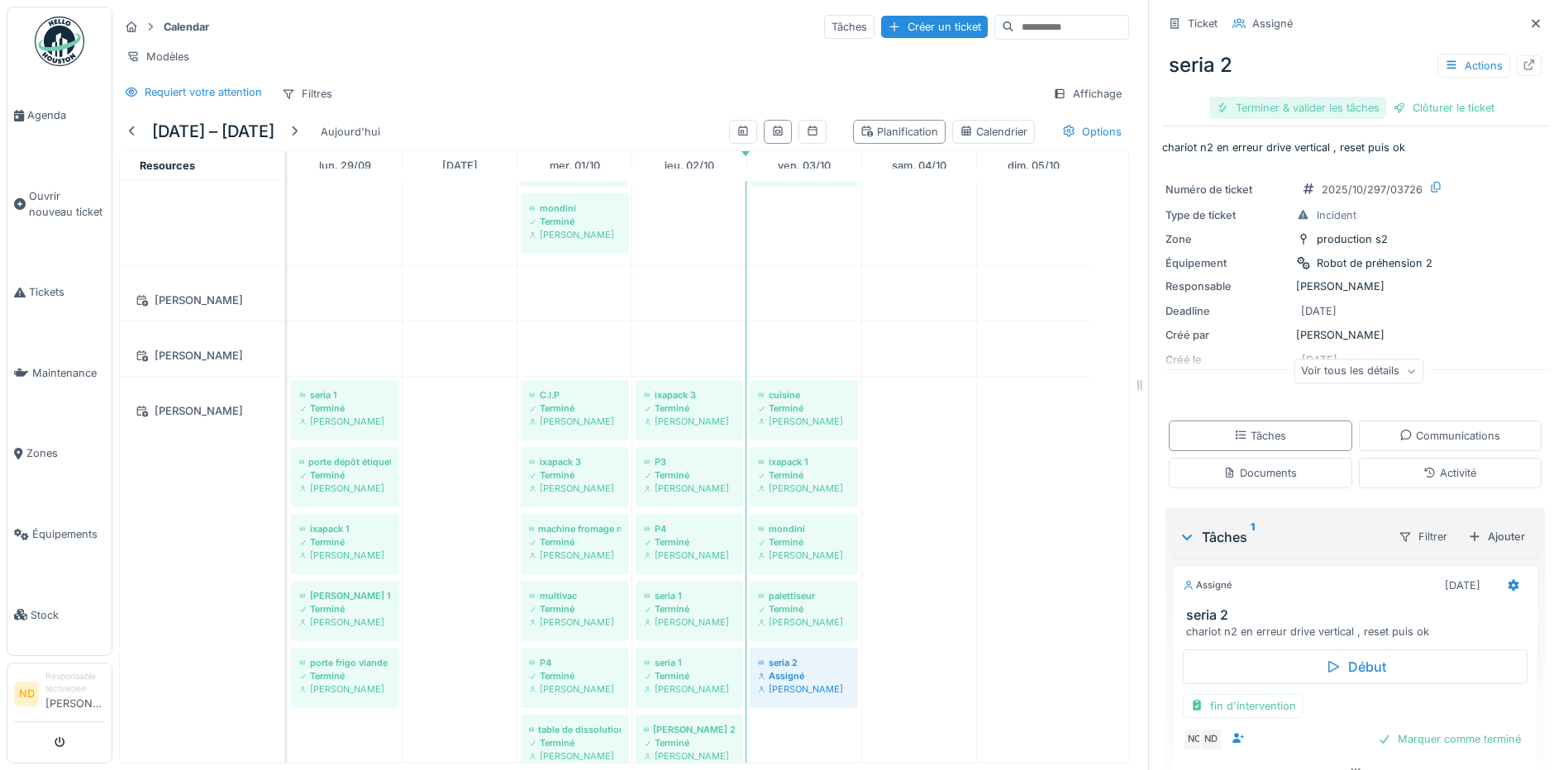
click at [1309, 101] on div "Terminer & valider les tâches" at bounding box center [1297, 108] width 177 height 22
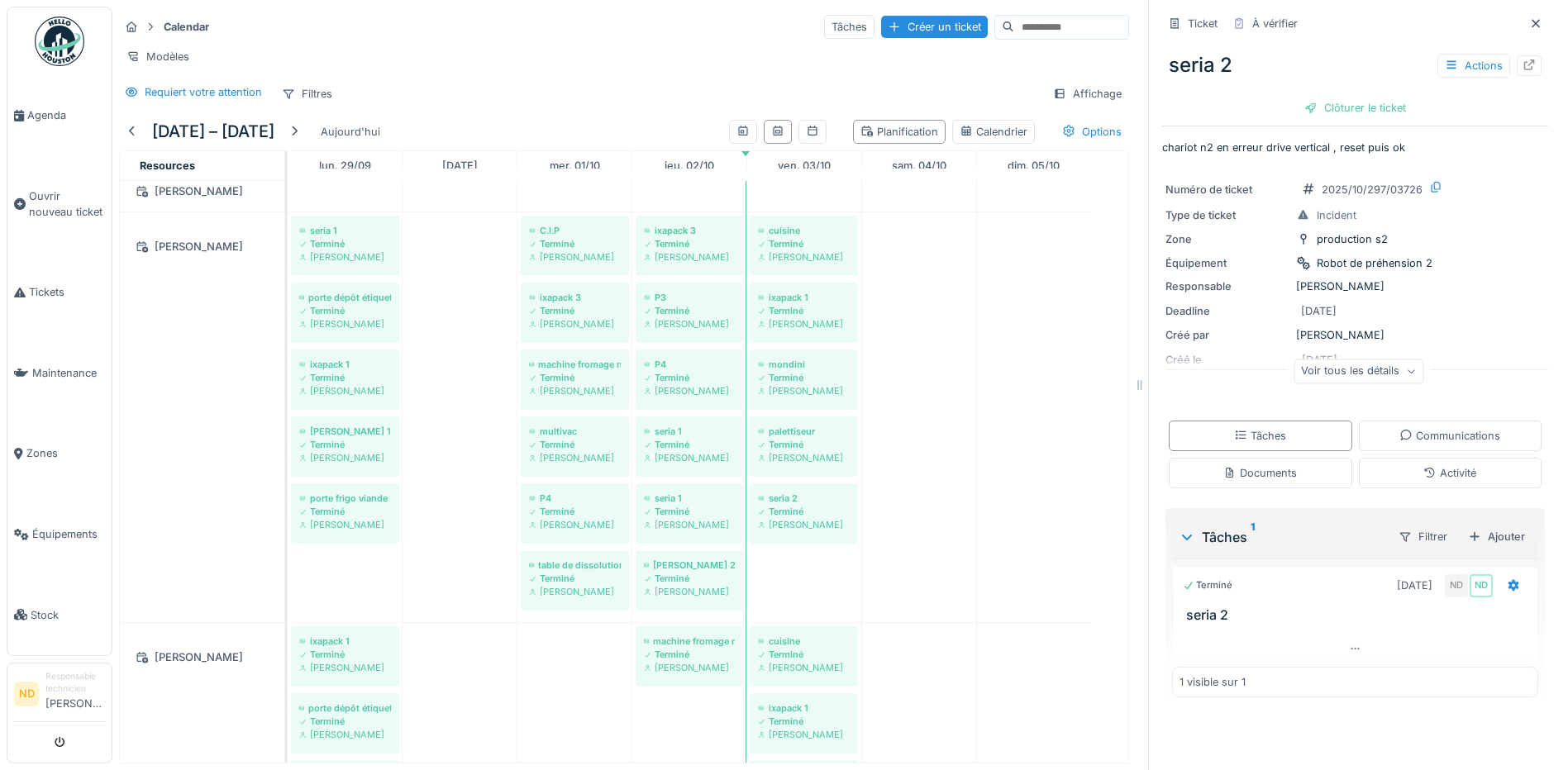
scroll to position [1404, 0]
